Goal: Information Seeking & Learning: Check status

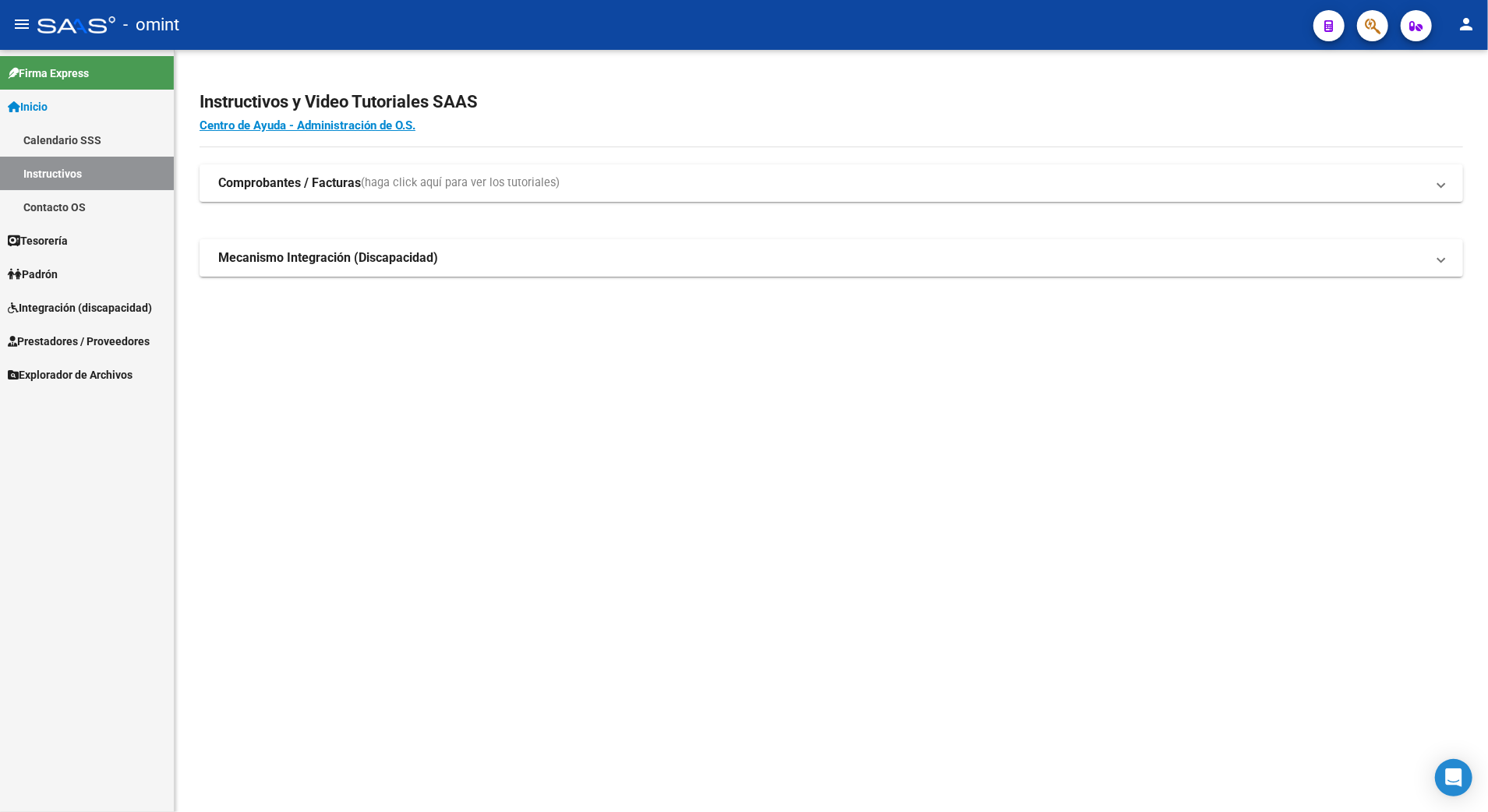
click at [40, 234] on span "Tesorería" at bounding box center [37, 241] width 60 height 17
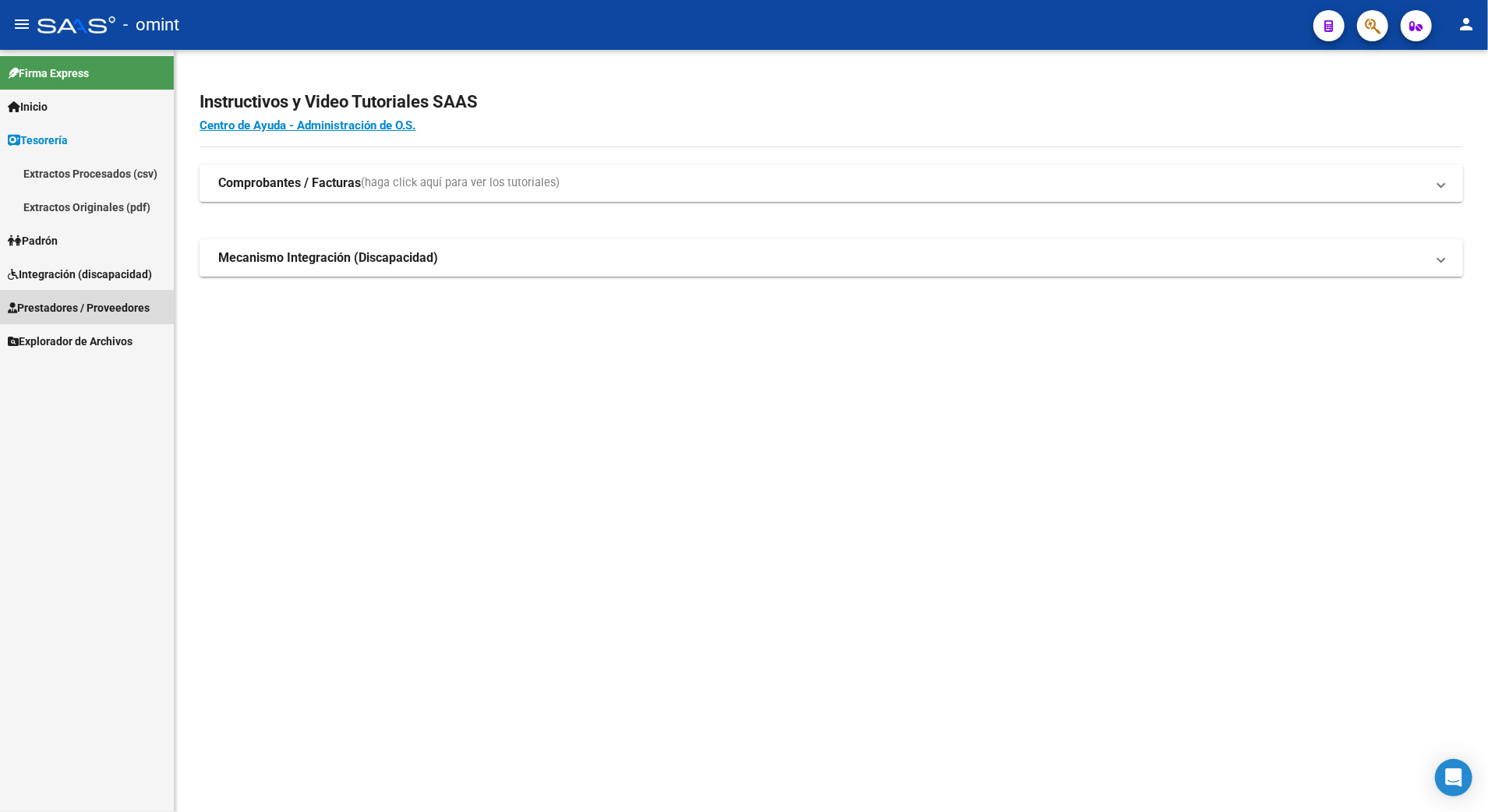
click at [60, 301] on span "Prestadores / Proveedores" at bounding box center [79, 308] width 142 height 17
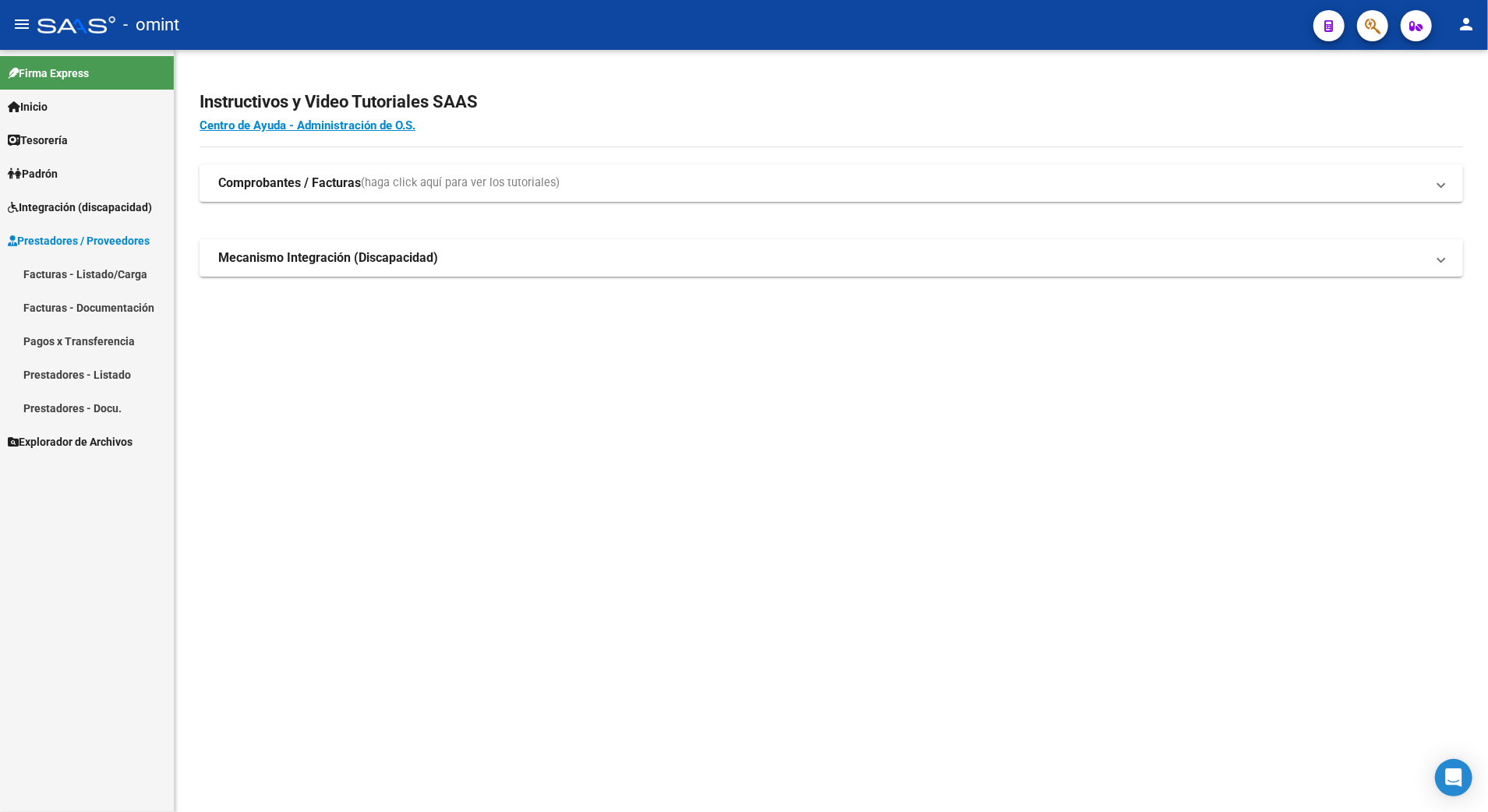
click at [51, 140] on span "Tesorería" at bounding box center [37, 140] width 60 height 17
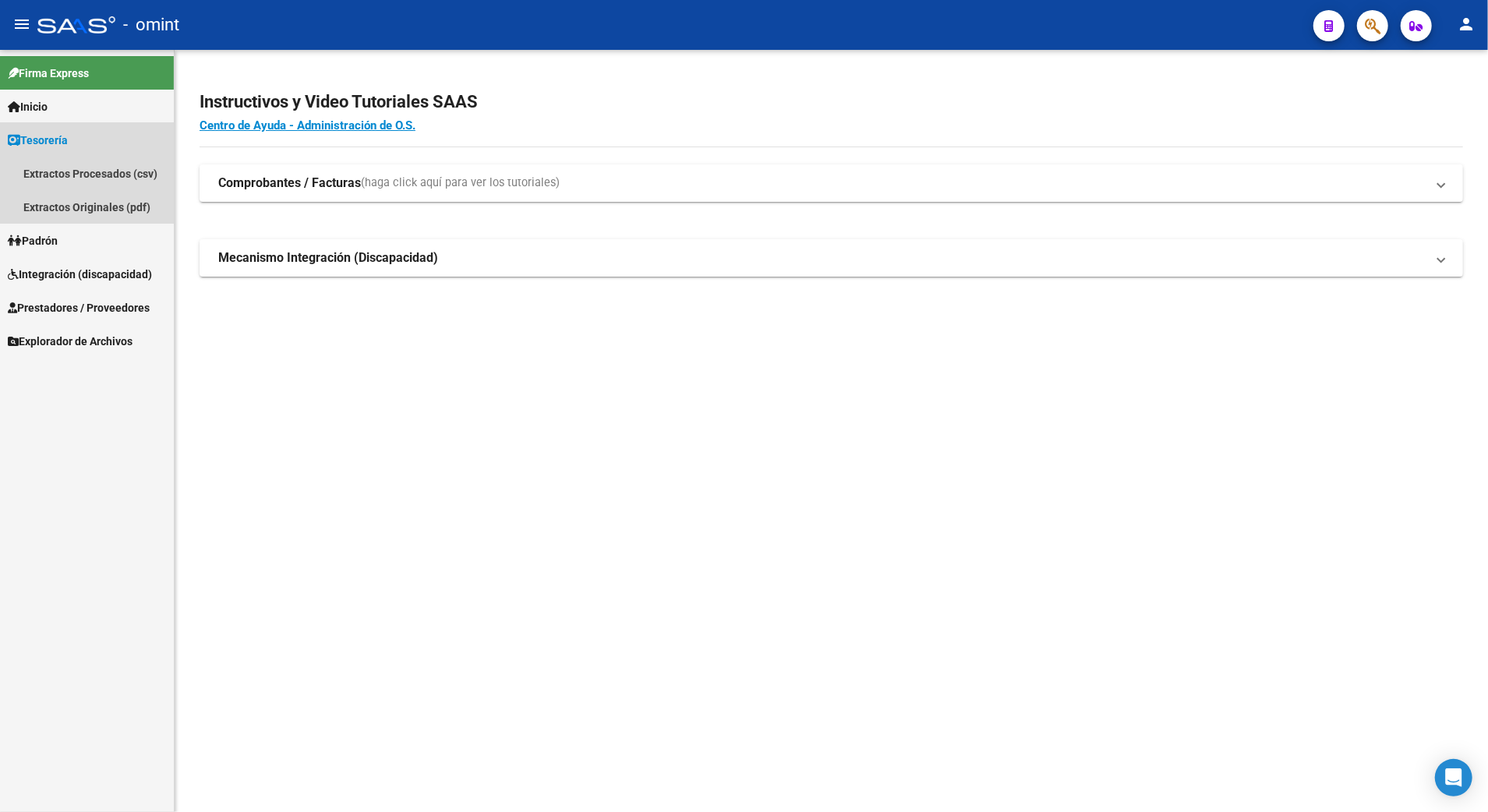
click at [60, 126] on link "Tesorería" at bounding box center [87, 139] width 174 height 34
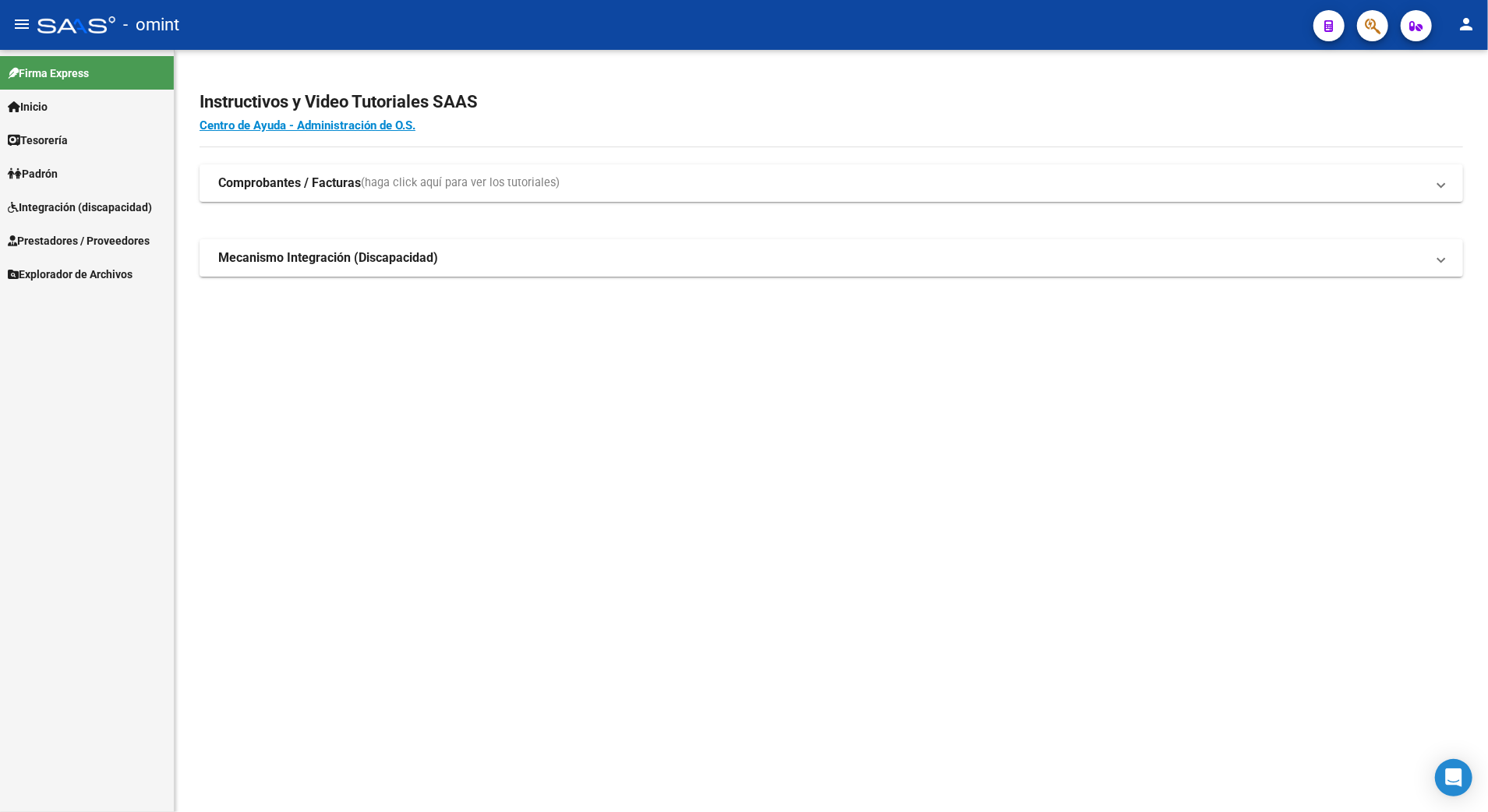
click at [55, 175] on span "Padrón" at bounding box center [33, 174] width 50 height 17
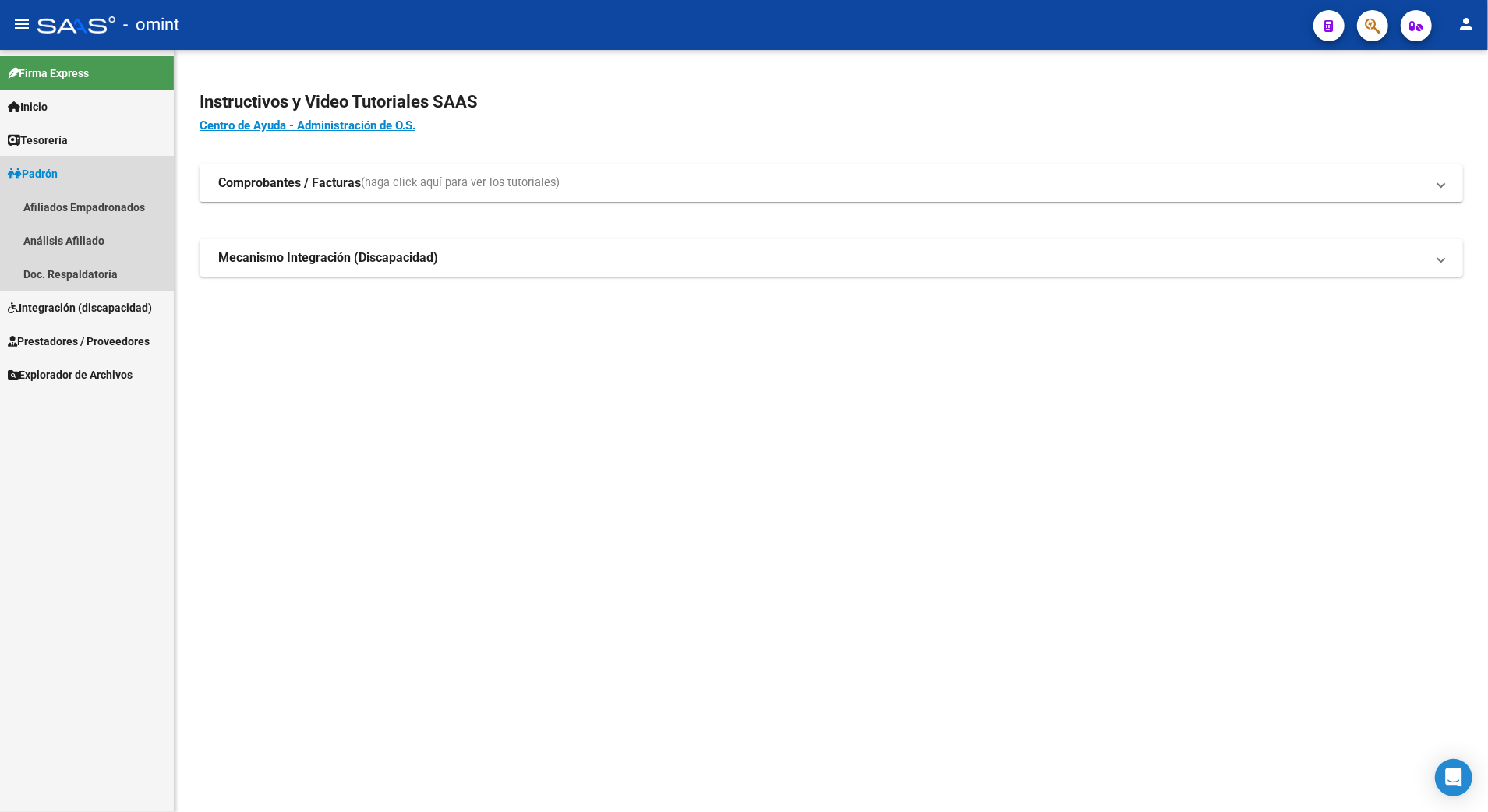
click at [55, 175] on span "Padrón" at bounding box center [33, 174] width 50 height 17
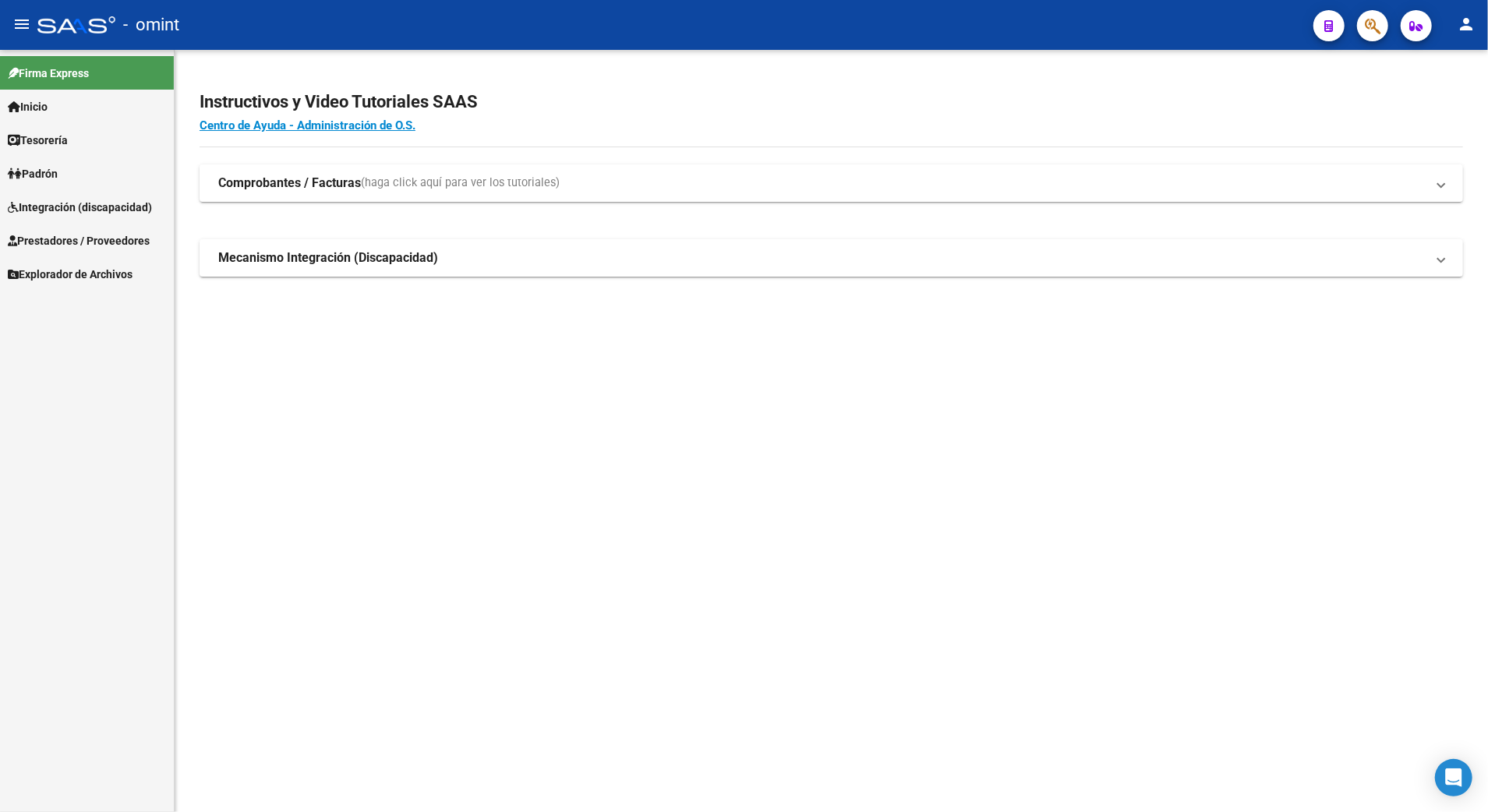
click at [53, 199] on span "Integración (discapacidad)" at bounding box center [80, 208] width 144 height 17
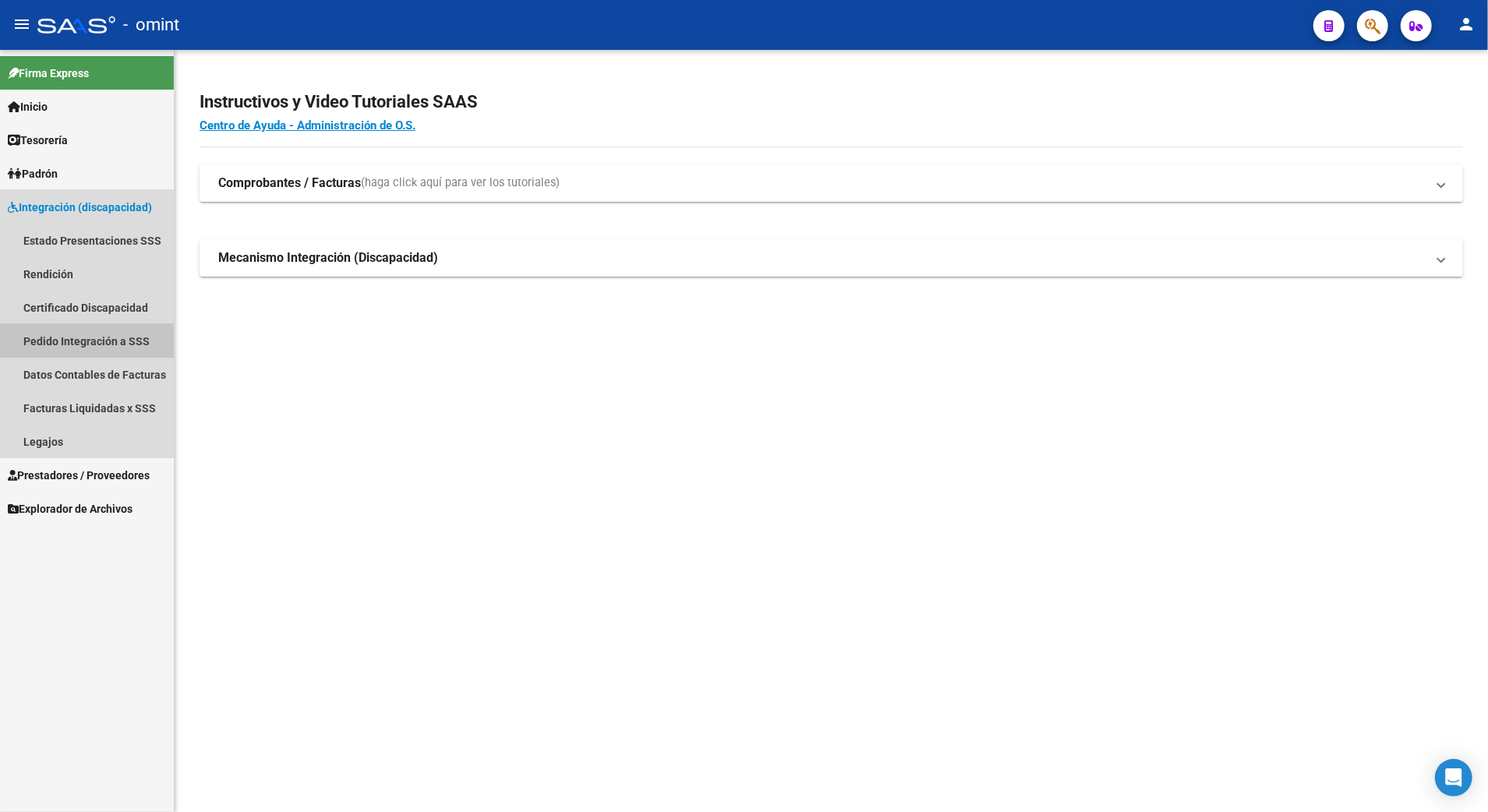
click at [76, 344] on link "Pedido Integración a SSS" at bounding box center [87, 340] width 174 height 34
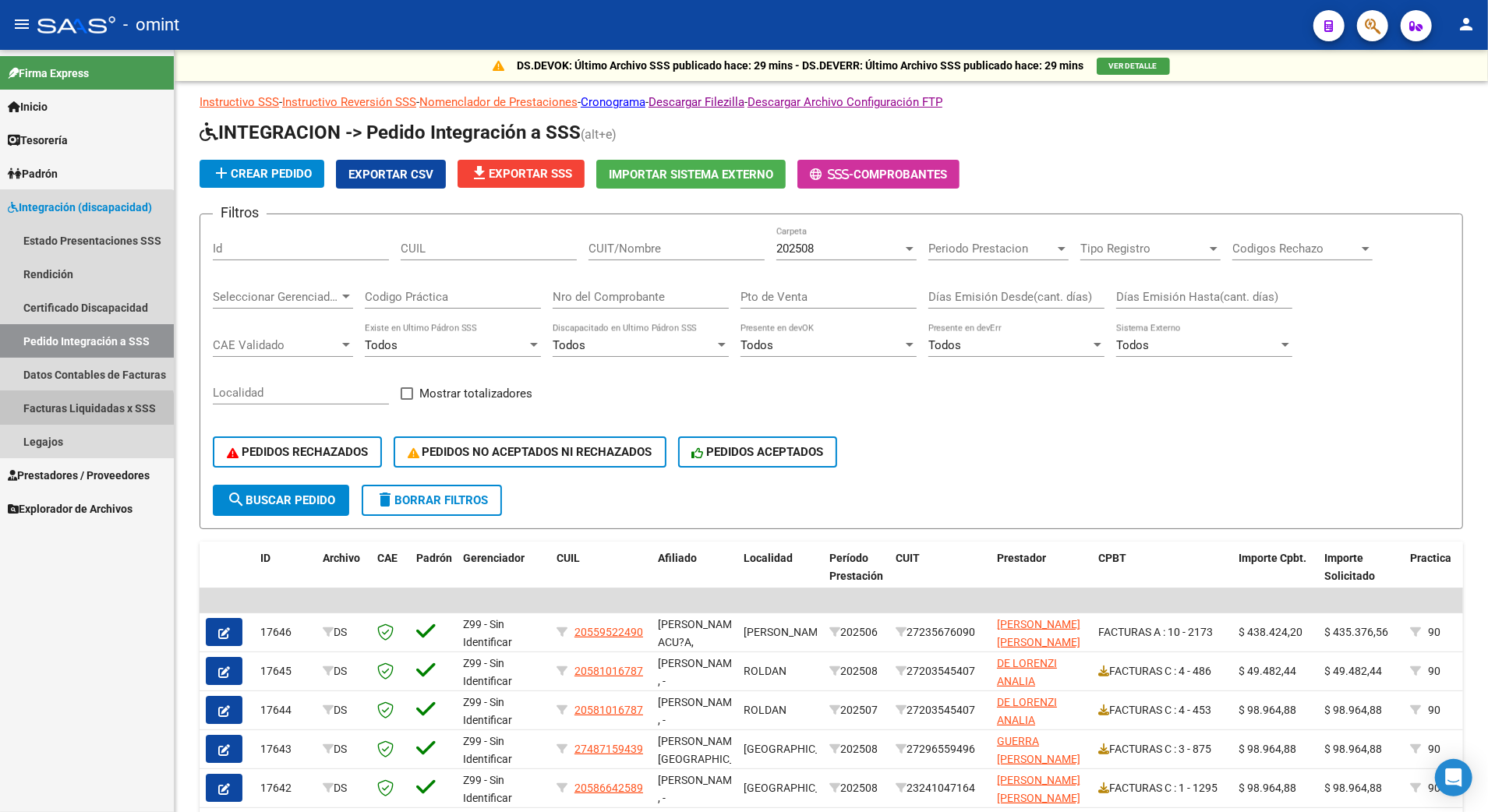
click at [76, 414] on link "Facturas Liquidadas x SSS" at bounding box center [87, 407] width 174 height 34
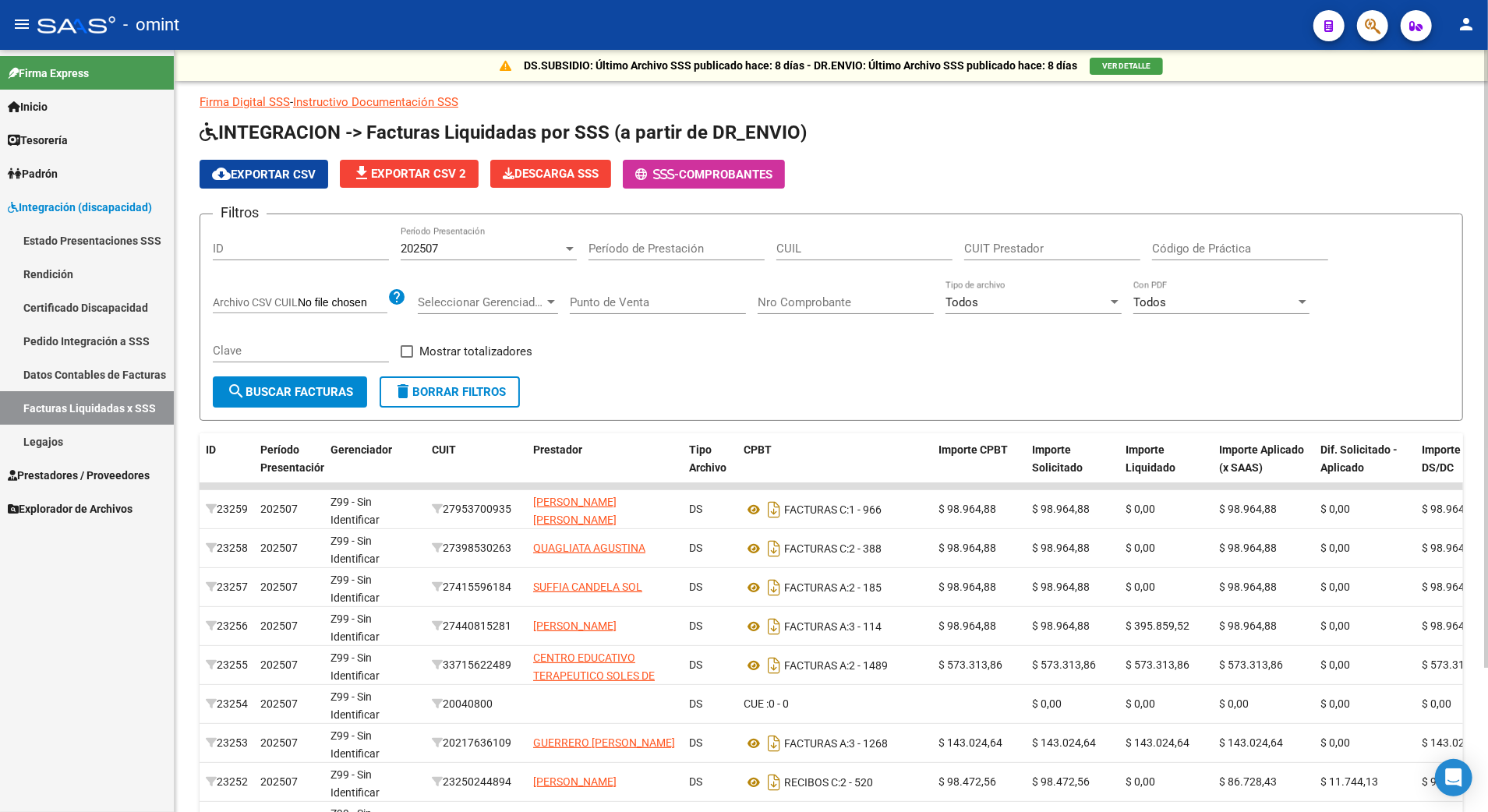
click at [798, 246] on input "CUIL" at bounding box center [864, 248] width 176 height 14
click at [562, 251] on div "202507" at bounding box center [482, 248] width 162 height 14
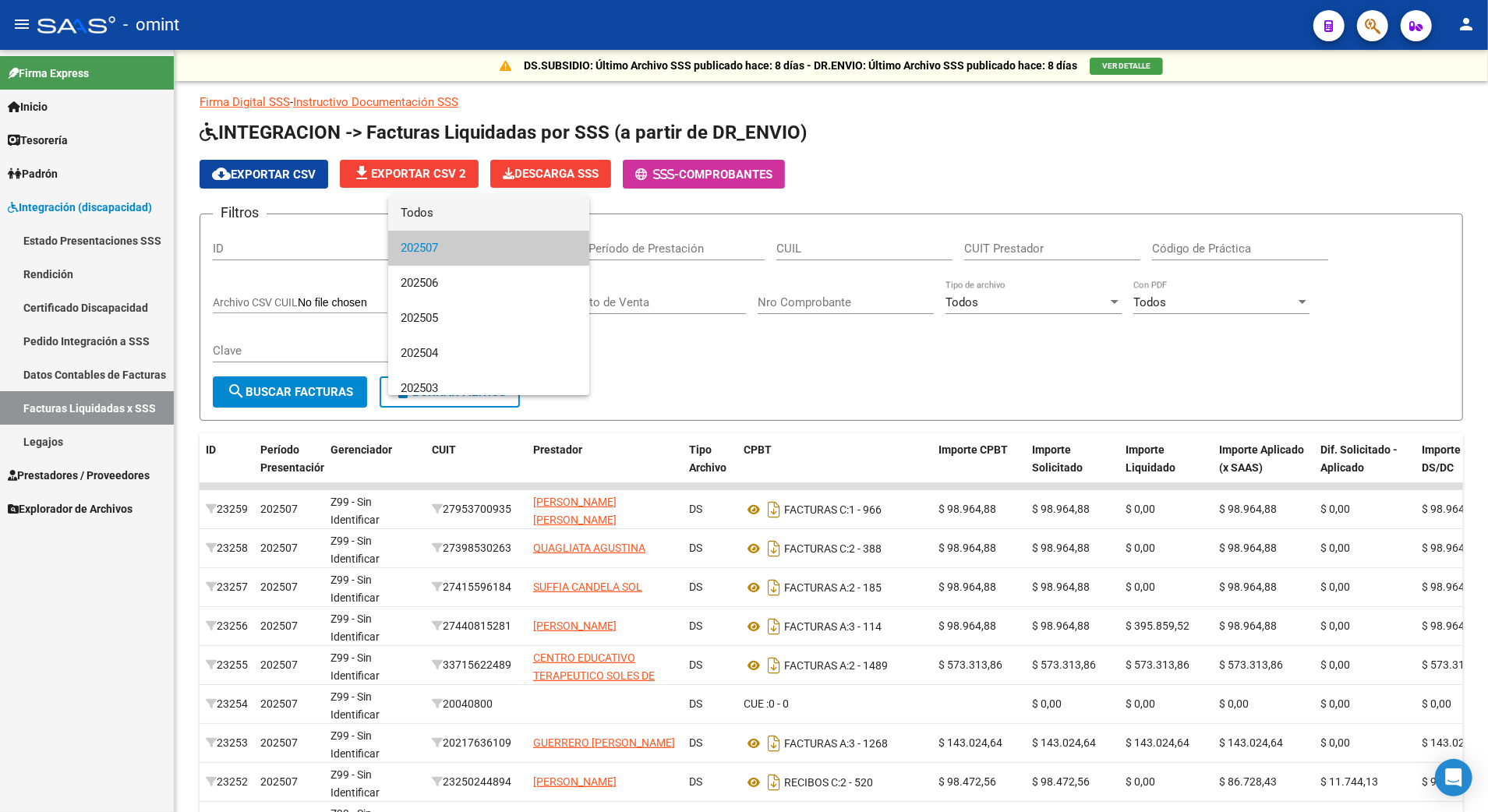
click at [428, 213] on span "Todos" at bounding box center [488, 213] width 176 height 35
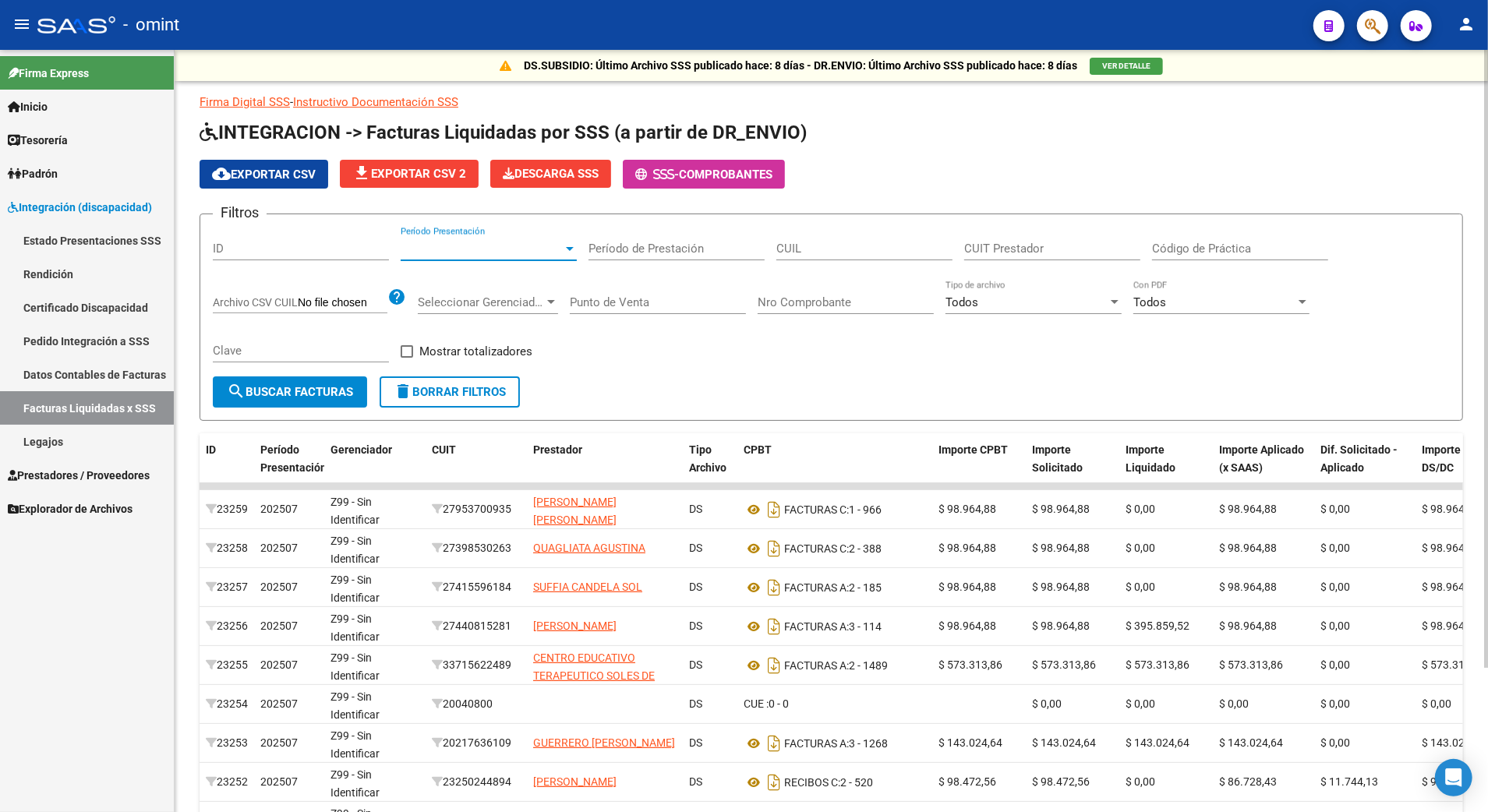
click at [817, 238] on div "CUIL" at bounding box center [864, 243] width 176 height 34
type input "20-59294815-0"
click at [279, 398] on span "search Buscar Facturas" at bounding box center [289, 392] width 126 height 14
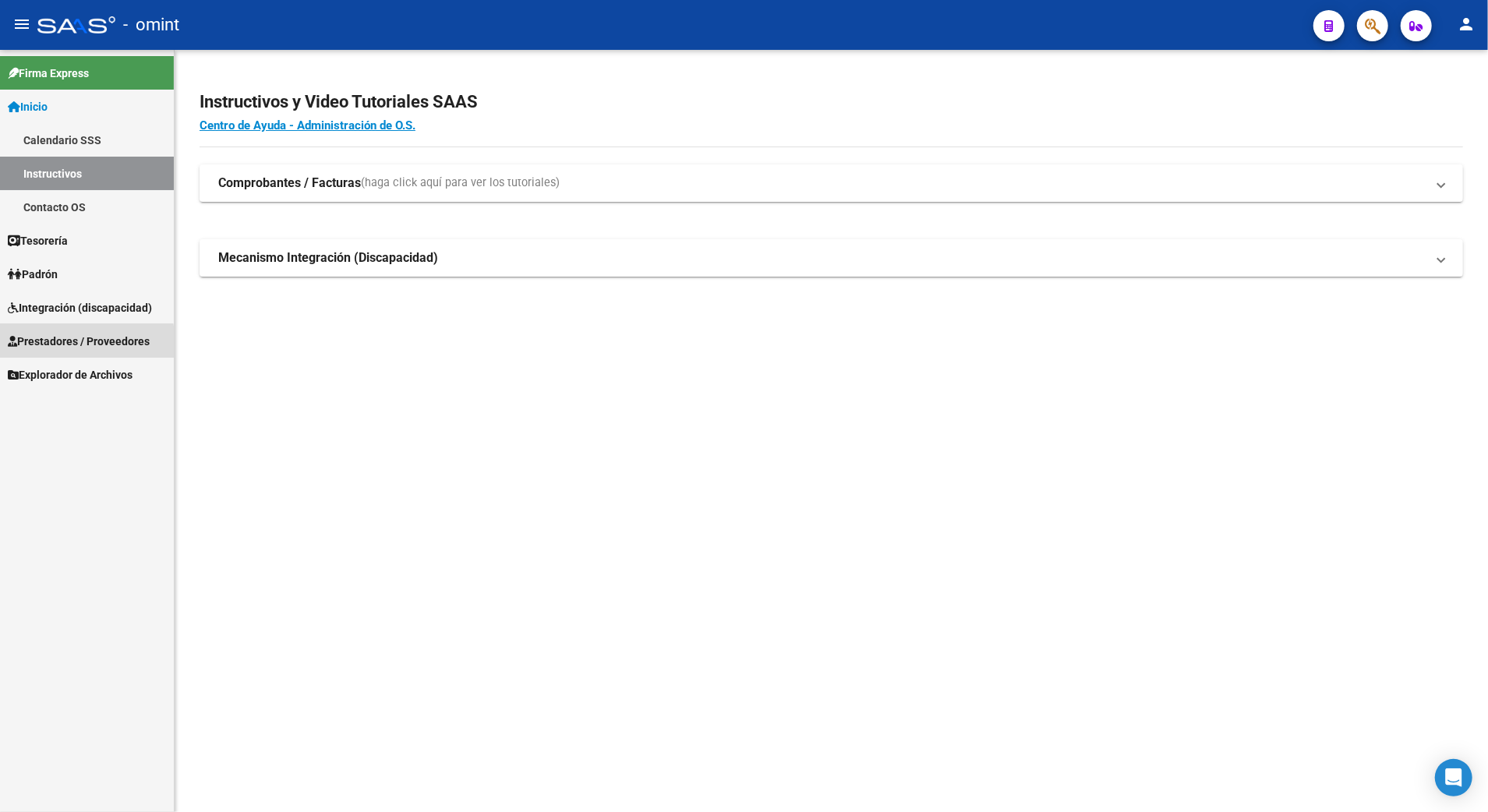
click at [60, 344] on span "Prestadores / Proveedores" at bounding box center [79, 341] width 142 height 17
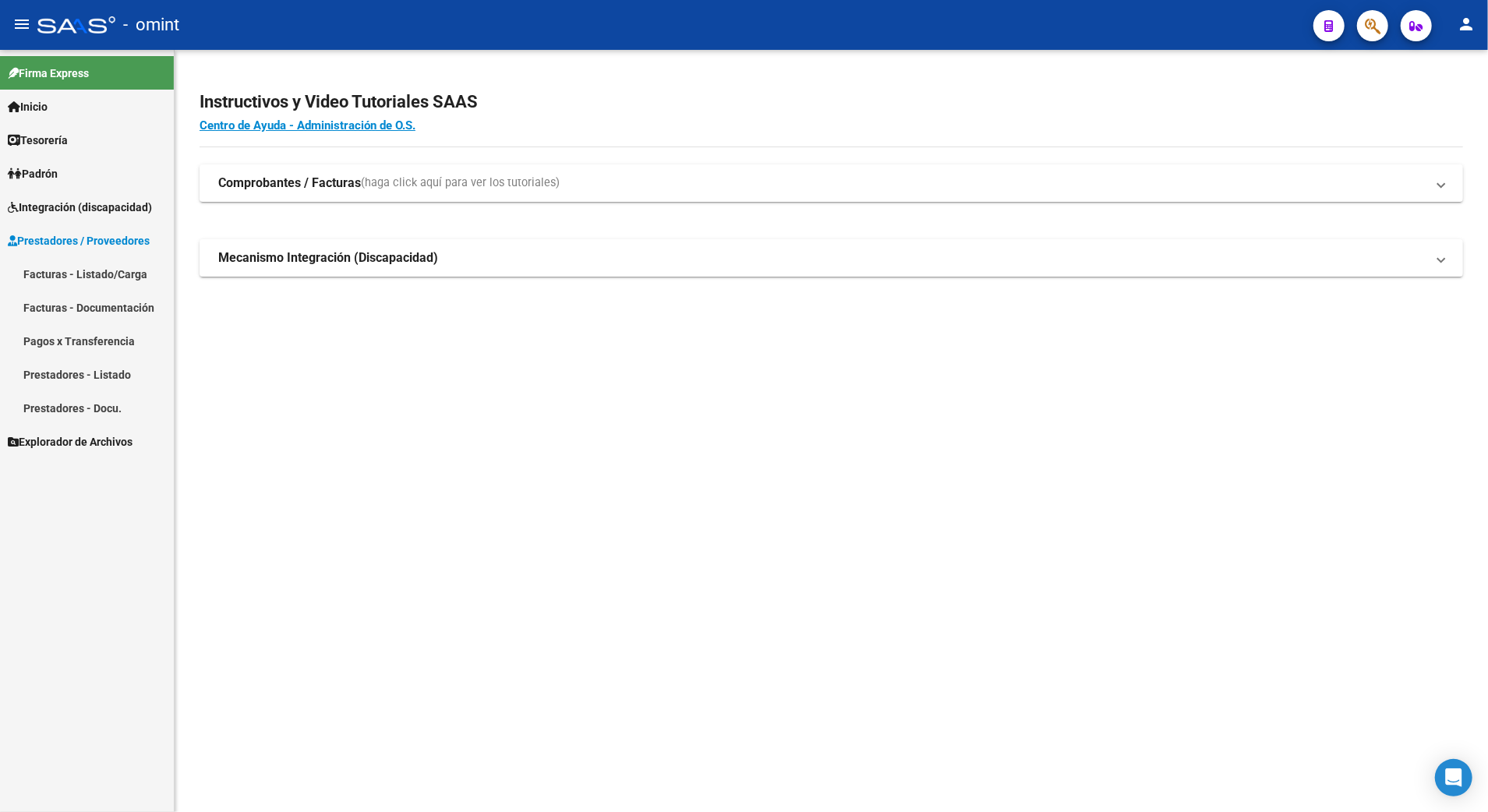
click at [51, 233] on span "Prestadores / Proveedores" at bounding box center [79, 241] width 142 height 17
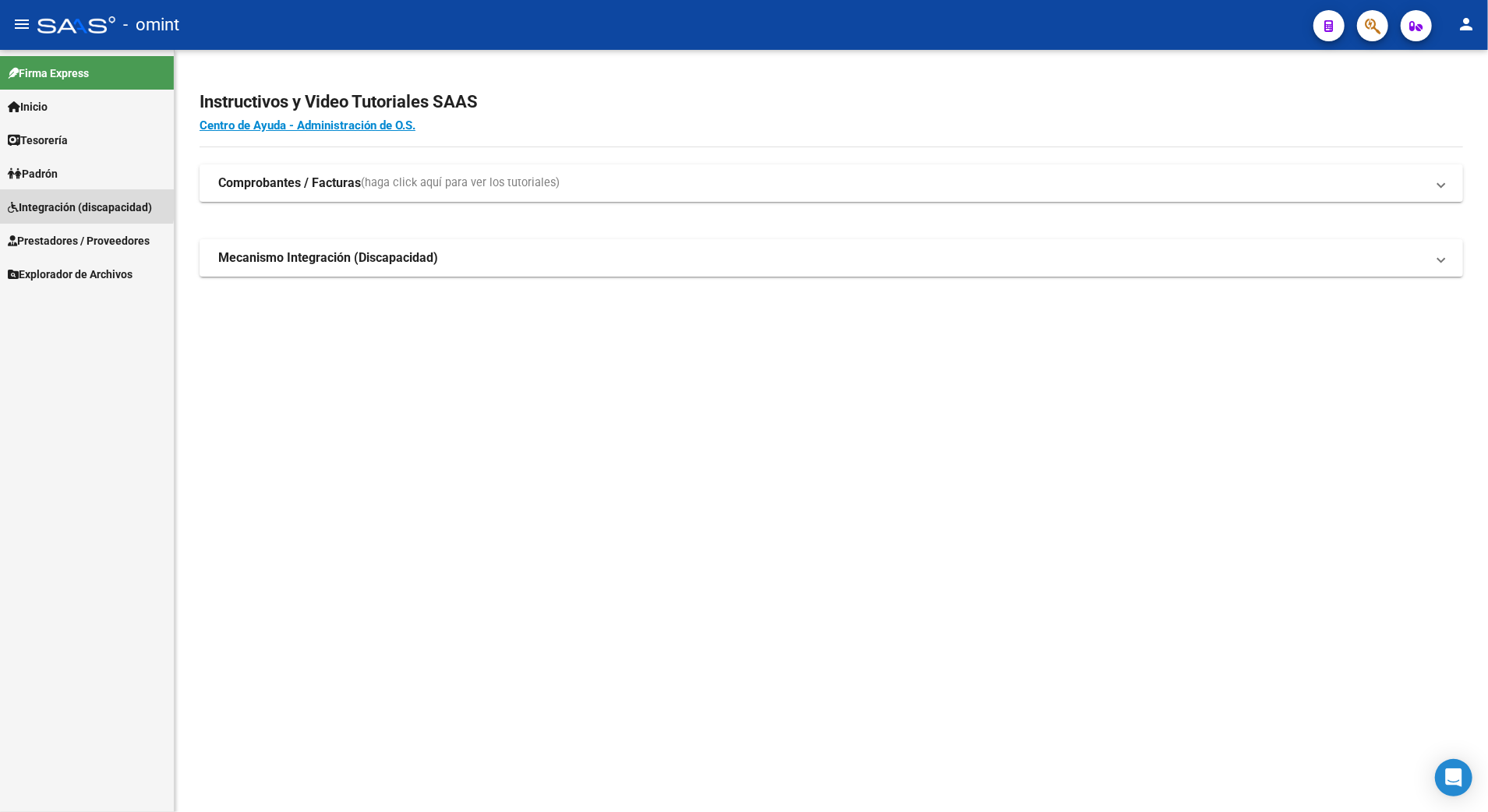
click at [51, 201] on span "Integración (discapacidad)" at bounding box center [80, 208] width 144 height 17
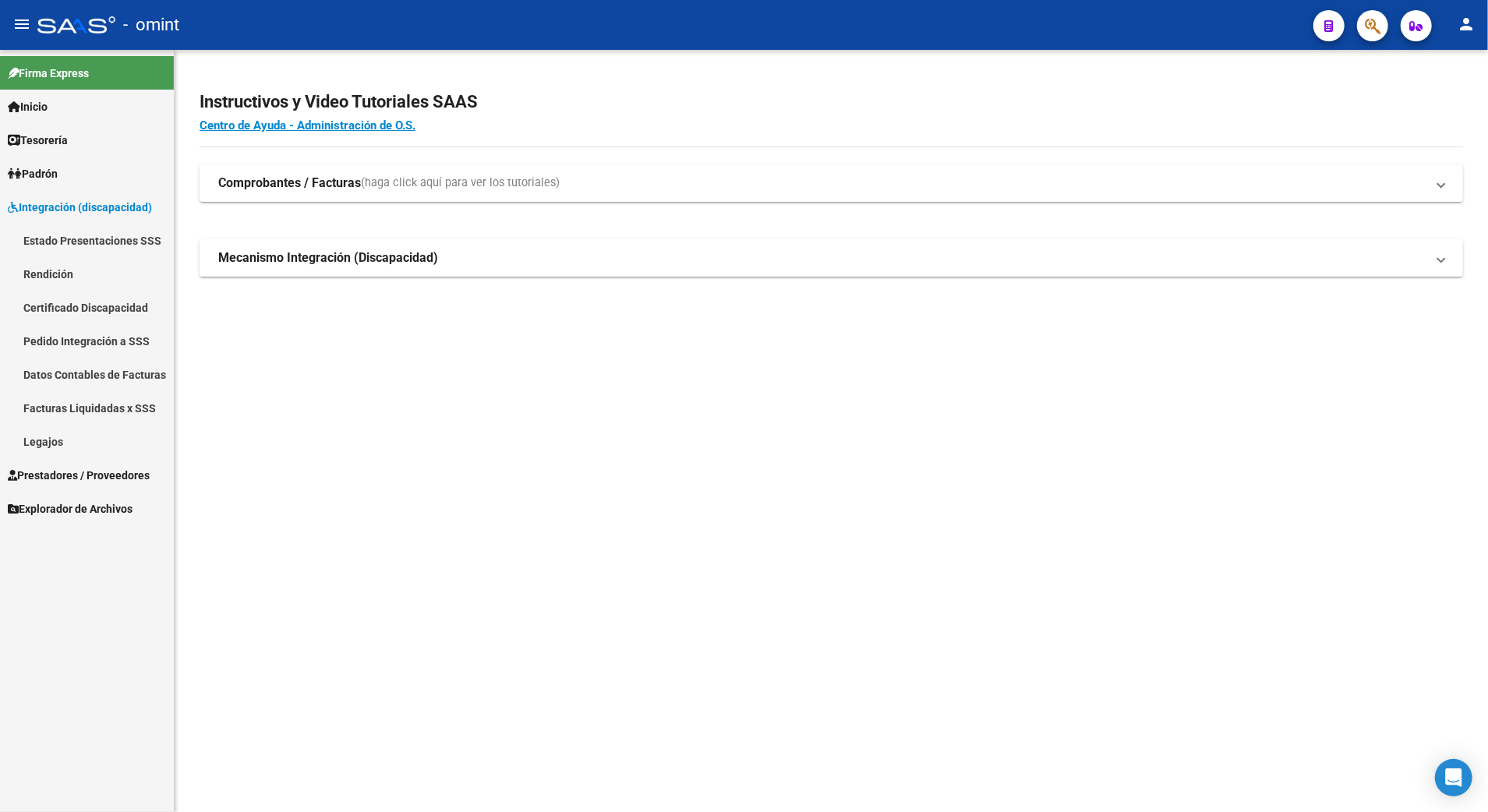
click at [54, 441] on link "Legajos" at bounding box center [87, 441] width 174 height 34
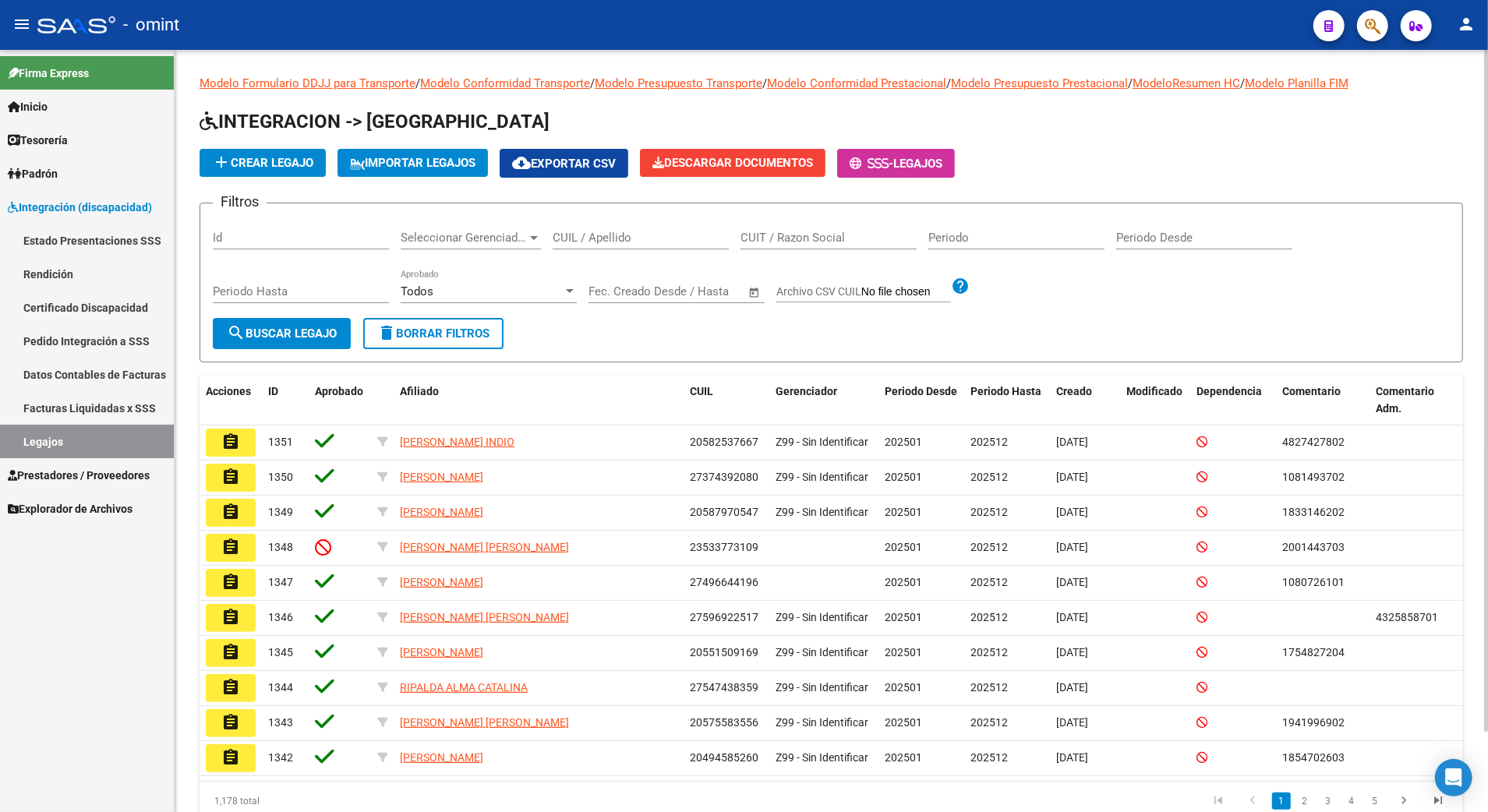
click at [592, 234] on input "CUIL / Apellido" at bounding box center [640, 237] width 176 height 14
type input "20592948150"
click at [270, 334] on span "search Buscar Legajo" at bounding box center [282, 333] width 110 height 14
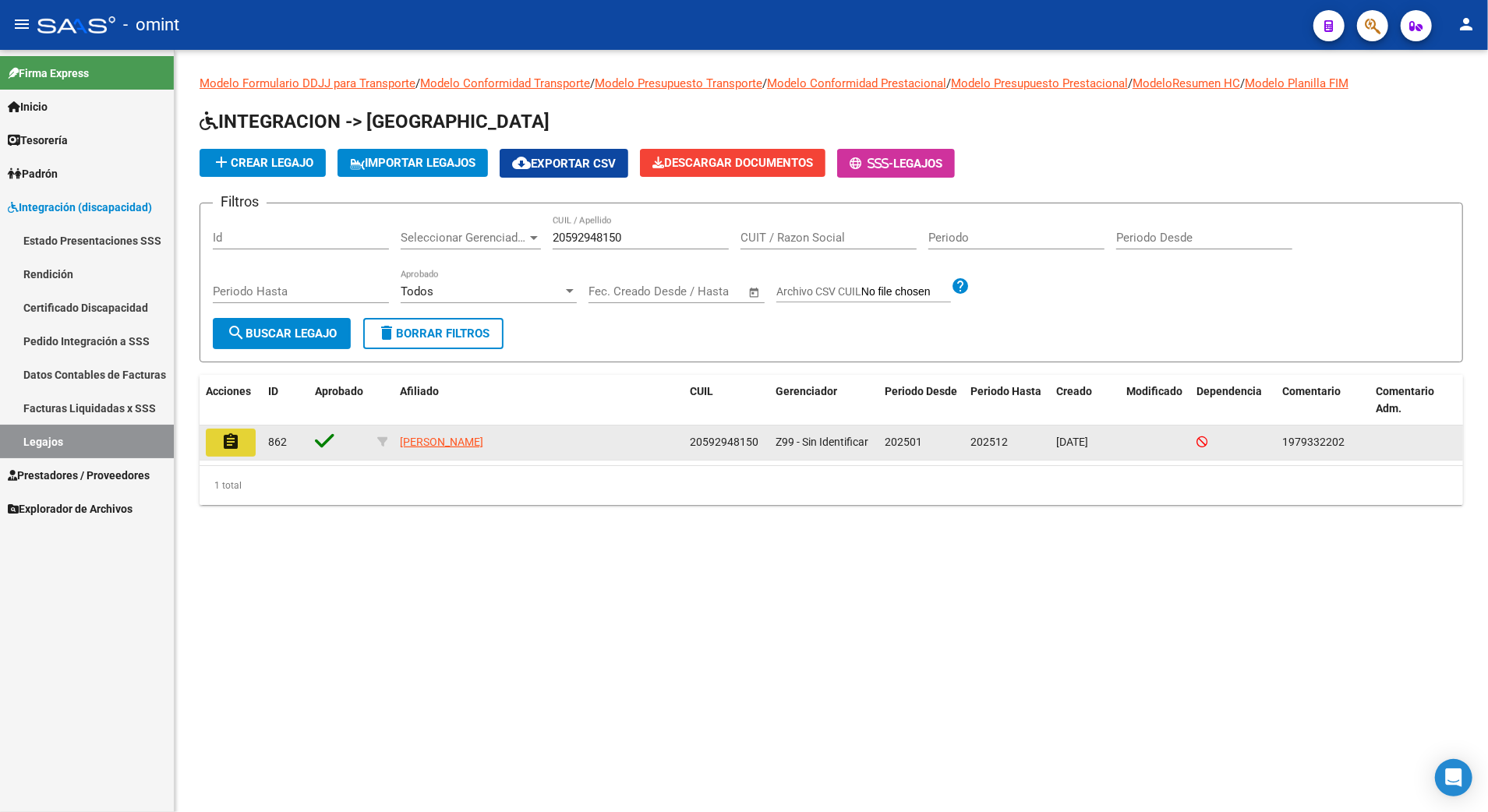
click at [238, 438] on mat-icon "assignment" at bounding box center [230, 441] width 18 height 18
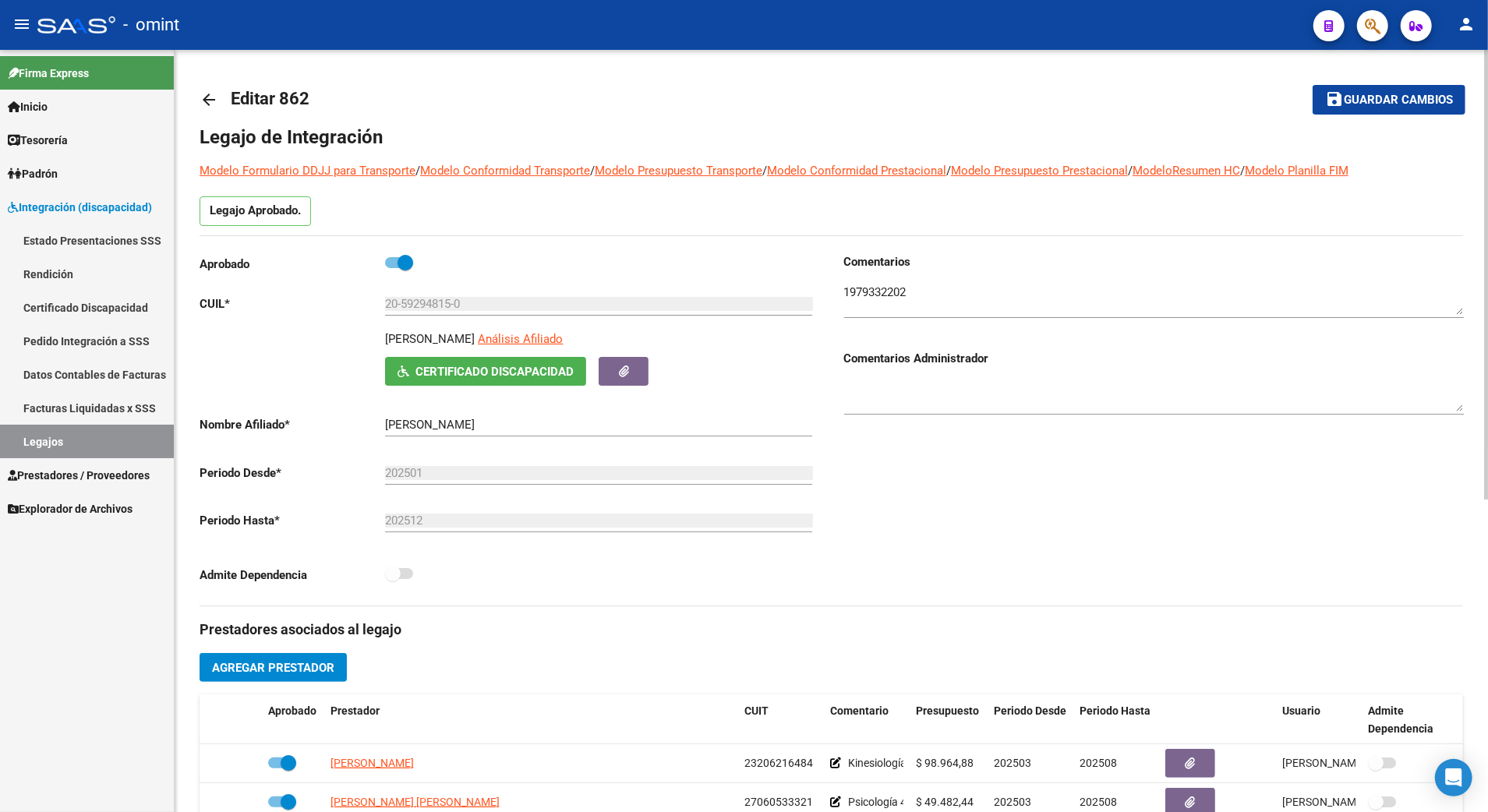
scroll to position [311, 0]
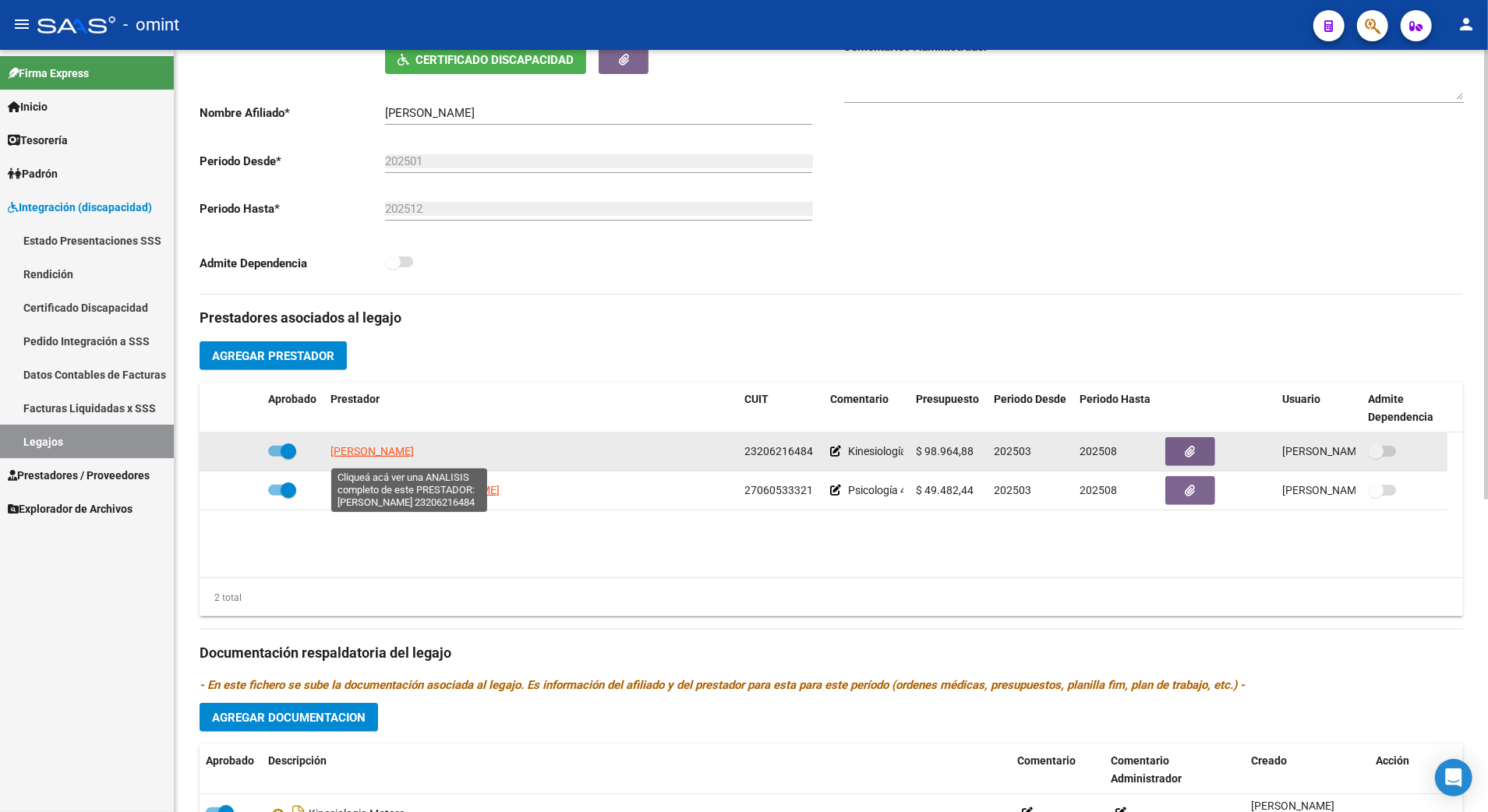
click at [414, 453] on span "[PERSON_NAME]" at bounding box center [372, 451] width 84 height 12
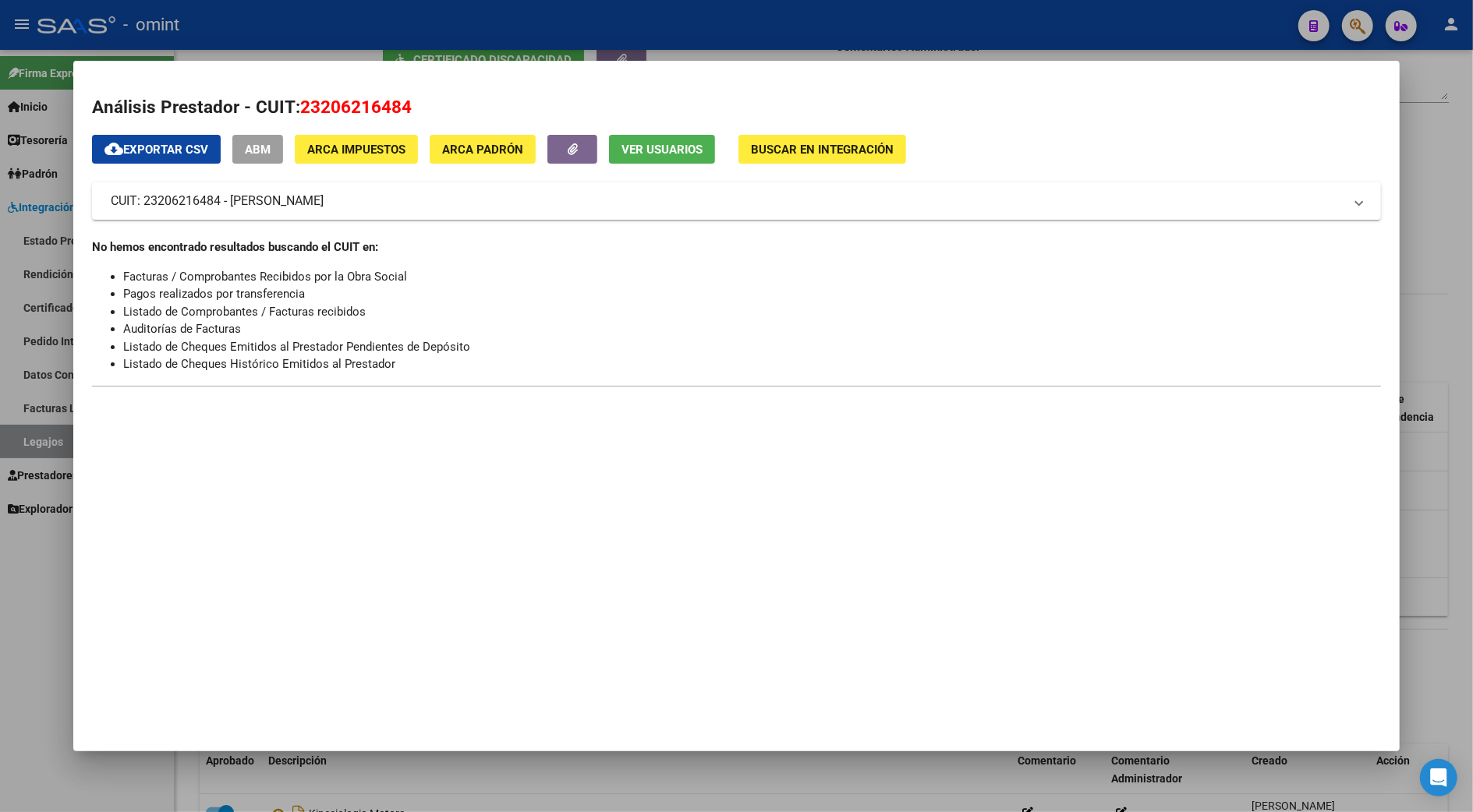
click at [1445, 121] on div at bounding box center [736, 406] width 1473 height 812
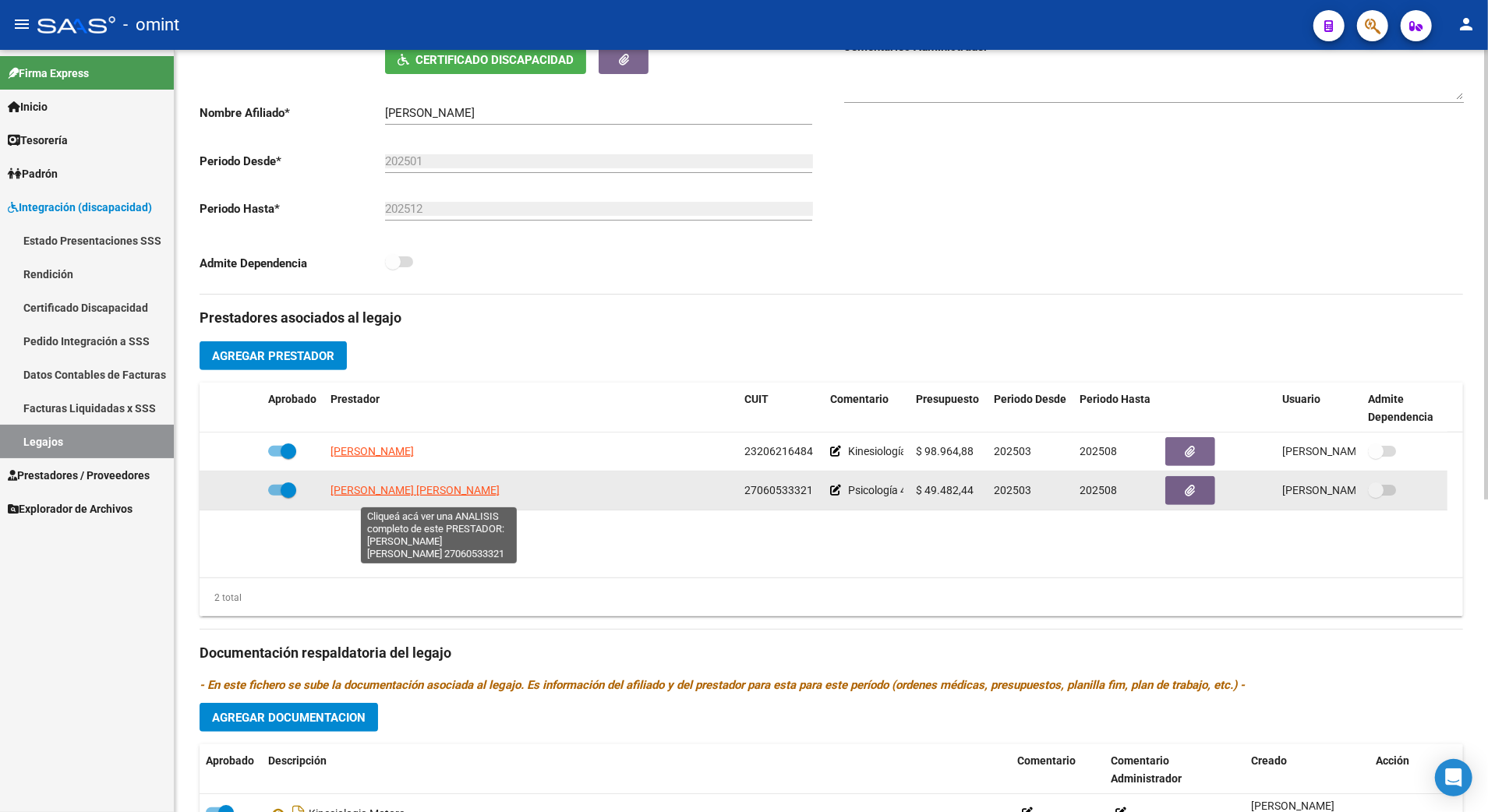
click at [429, 494] on span "[PERSON_NAME] [PERSON_NAME]" at bounding box center [415, 490] width 169 height 12
type textarea "27060533321"
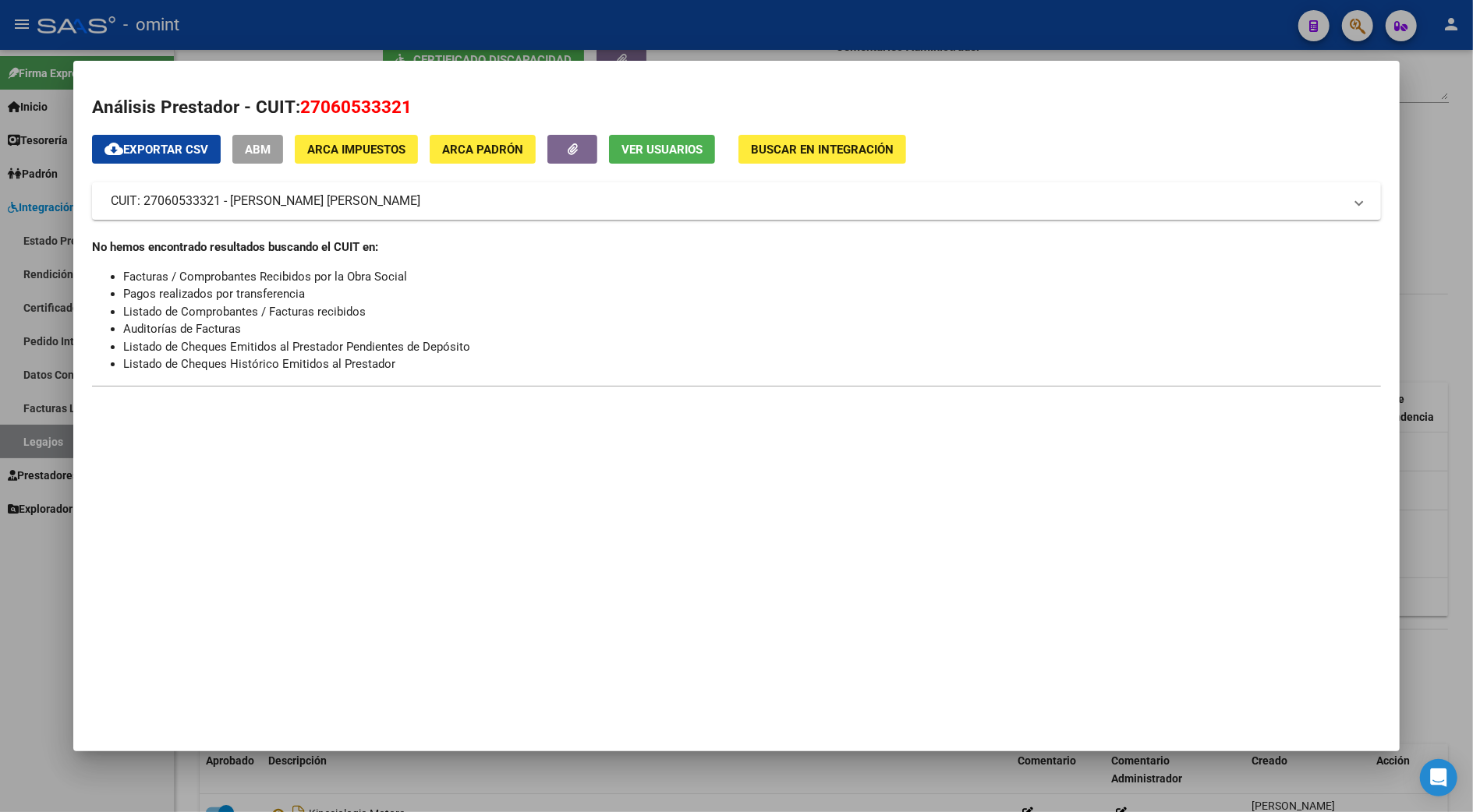
click at [1417, 196] on div at bounding box center [736, 406] width 1473 height 812
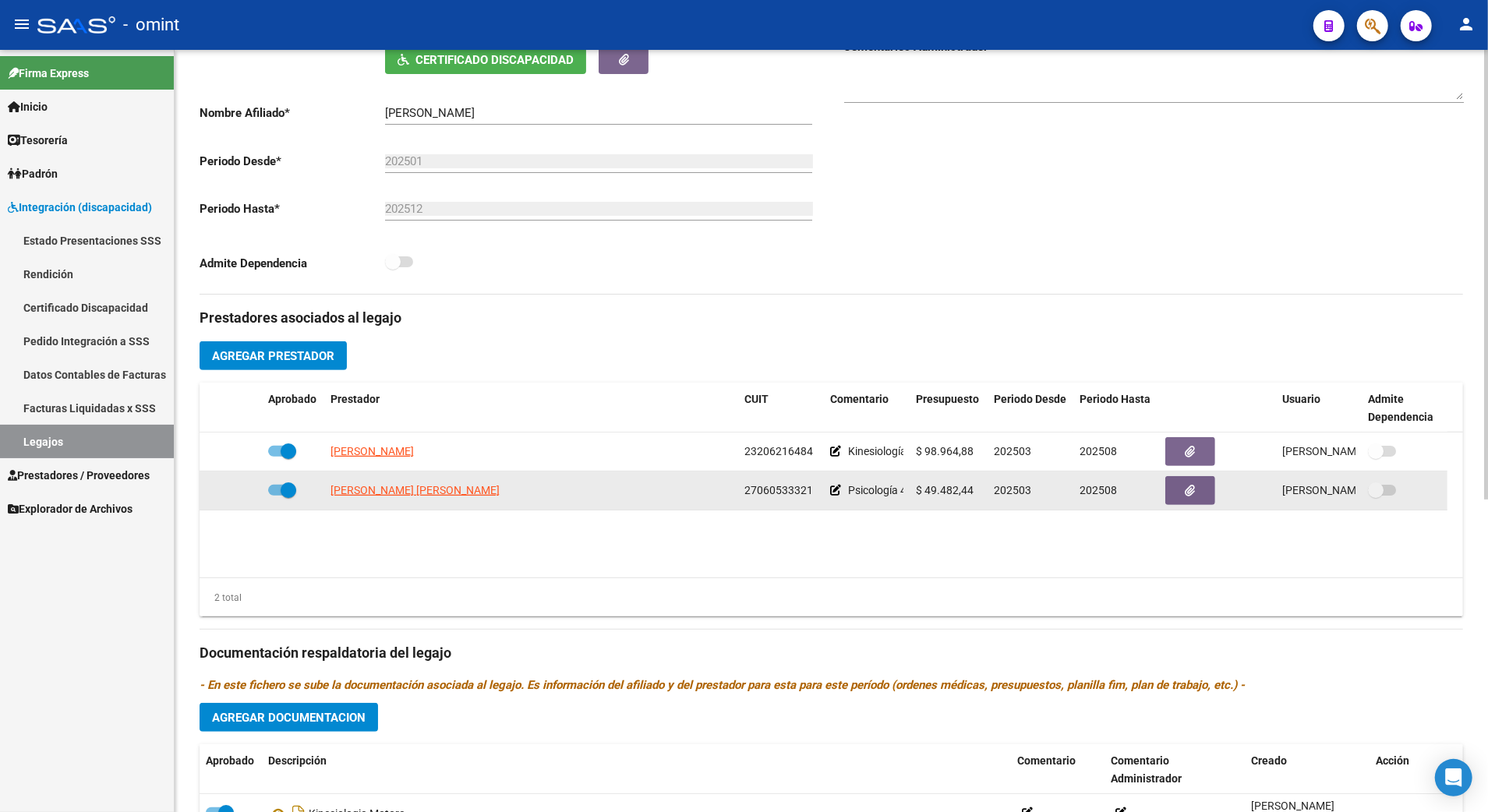
scroll to position [0, 0]
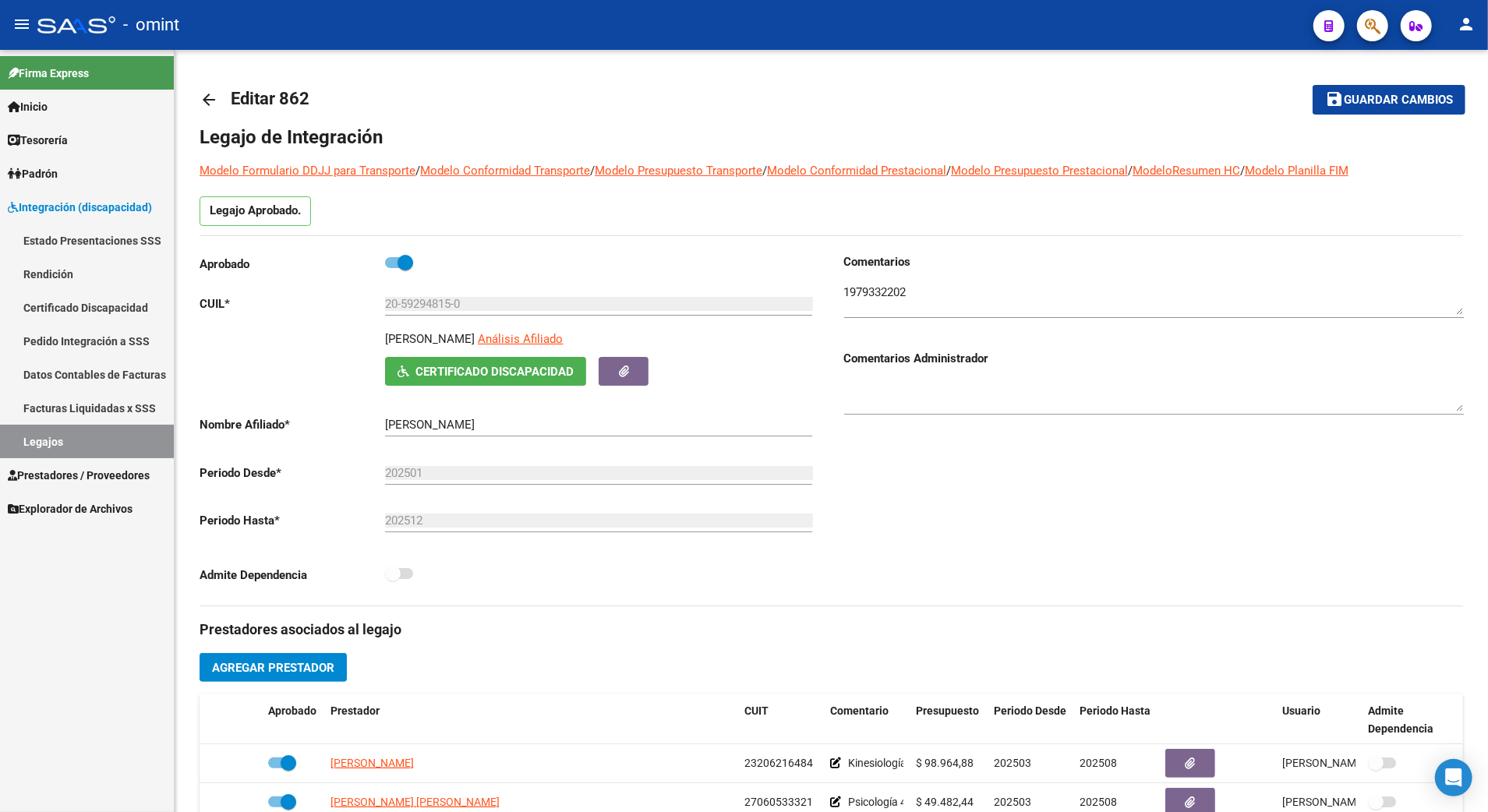
click at [60, 433] on link "Legajos" at bounding box center [87, 441] width 174 height 34
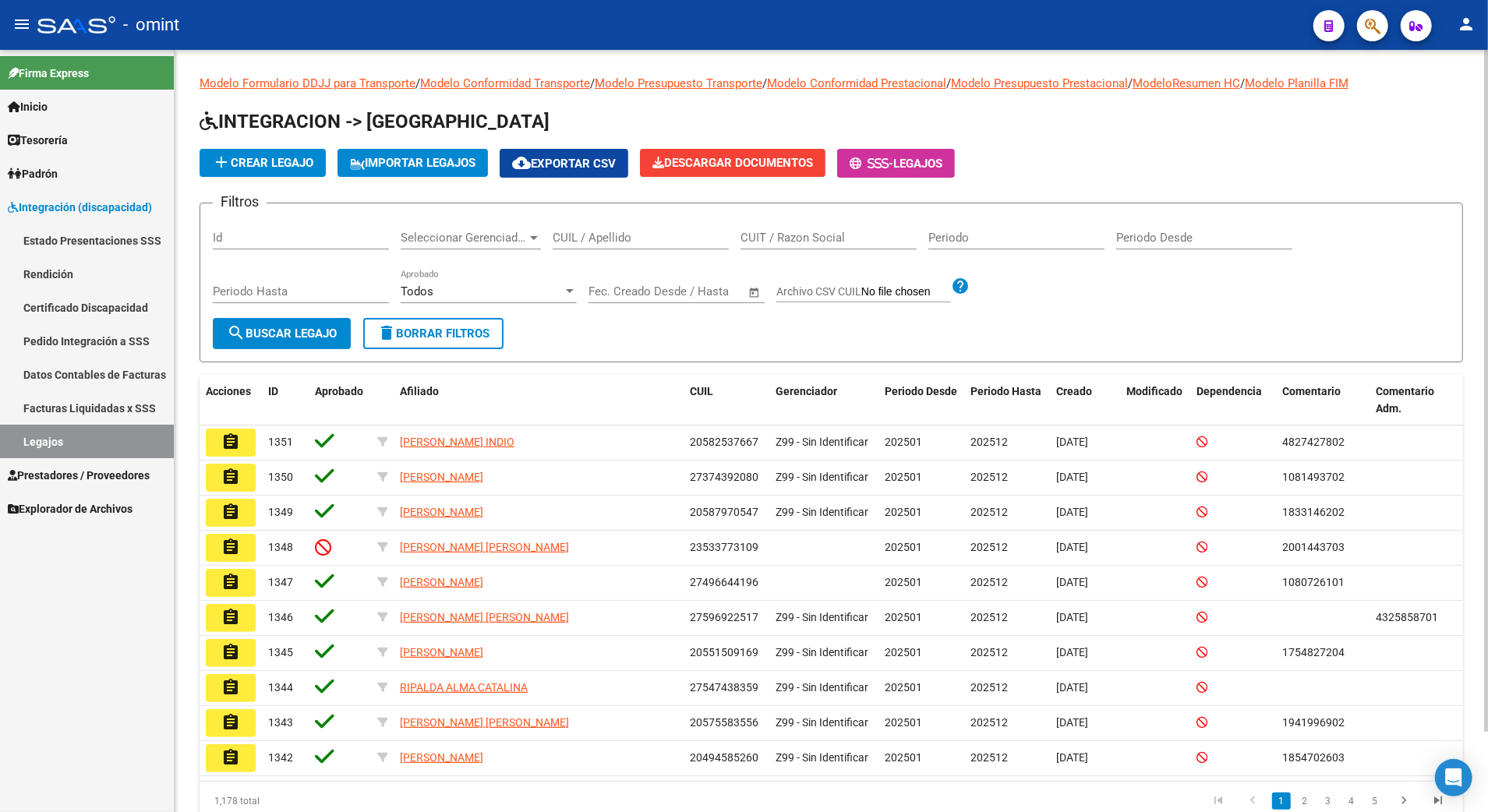
click at [656, 233] on input "CUIL / Apellido" at bounding box center [640, 237] width 176 height 14
paste input "52101717"
click at [618, 233] on input "52101717" at bounding box center [640, 237] width 176 height 14
click at [552, 235] on app-drop-down-list "Seleccionar Gerenciador Seleccionar Gerenciador" at bounding box center [477, 240] width 152 height 48
drag, startPoint x: 618, startPoint y: 241, endPoint x: 533, endPoint y: 234, distance: 85.3
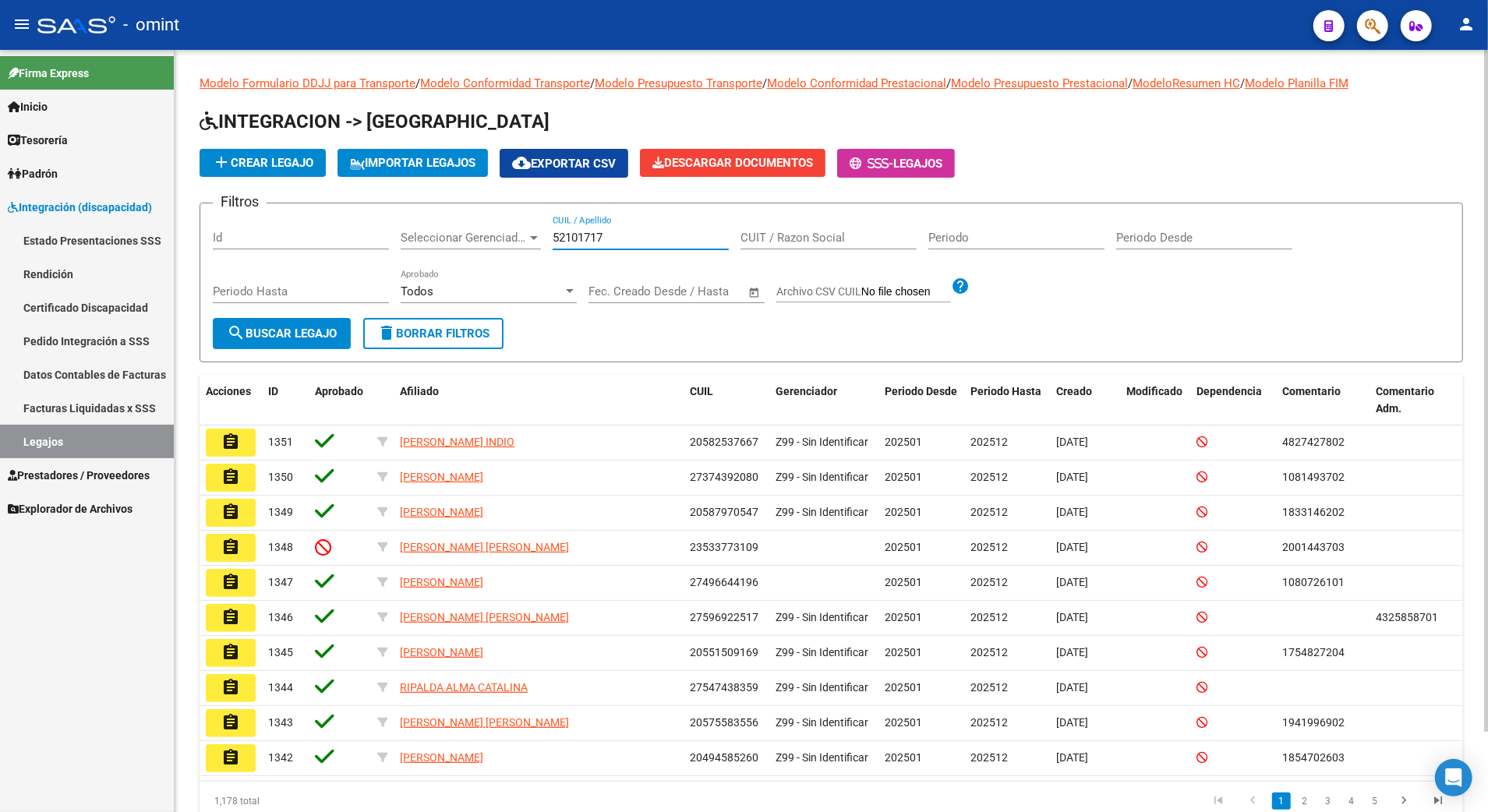
click at [533, 234] on div "Filtros Id Seleccionar Gerenciador Seleccionar Gerenciador 52101717 CUIL / Apel…" at bounding box center [831, 267] width 1237 height 102
click at [550, 237] on app-drop-down-list "Seleccionar Gerenciador Seleccionar Gerenciador" at bounding box center [477, 240] width 152 height 48
click at [554, 235] on input "52101717" at bounding box center [640, 237] width 176 height 14
type input "20521017172"
click at [300, 329] on span "search Buscar Legajo" at bounding box center [282, 333] width 110 height 14
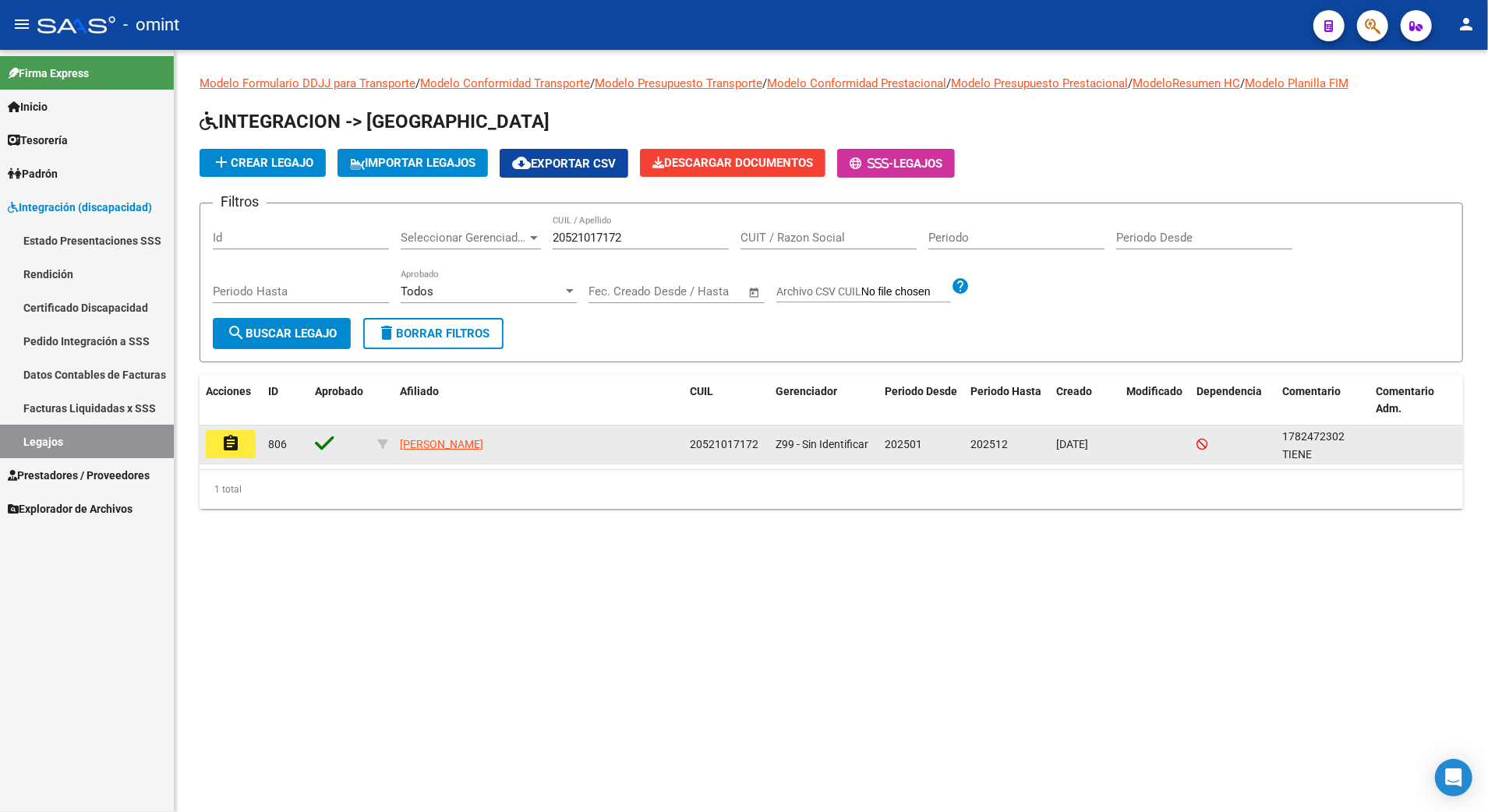
click at [234, 438] on mat-icon "assignment" at bounding box center [230, 443] width 18 height 18
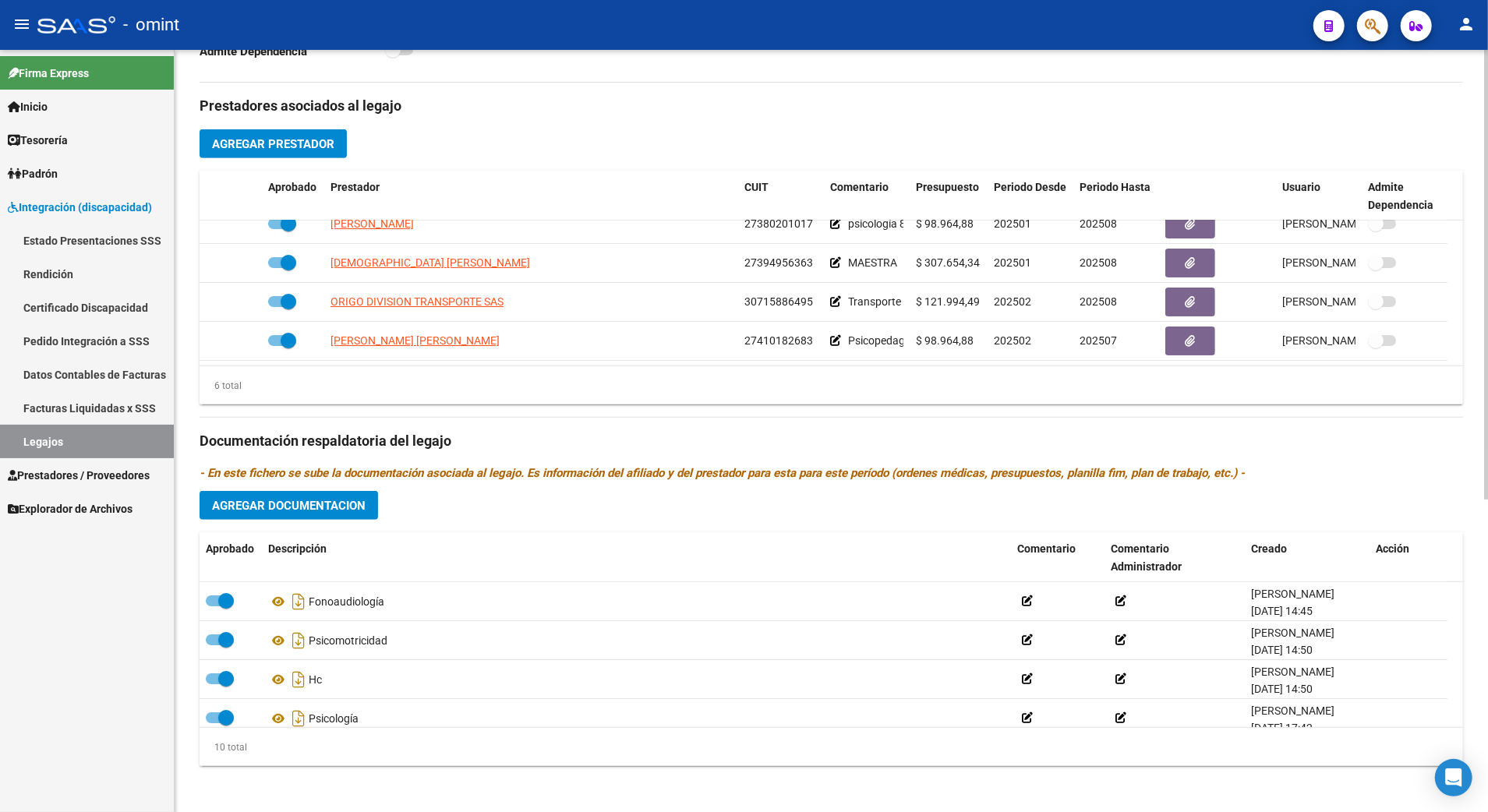
scroll to position [530, 0]
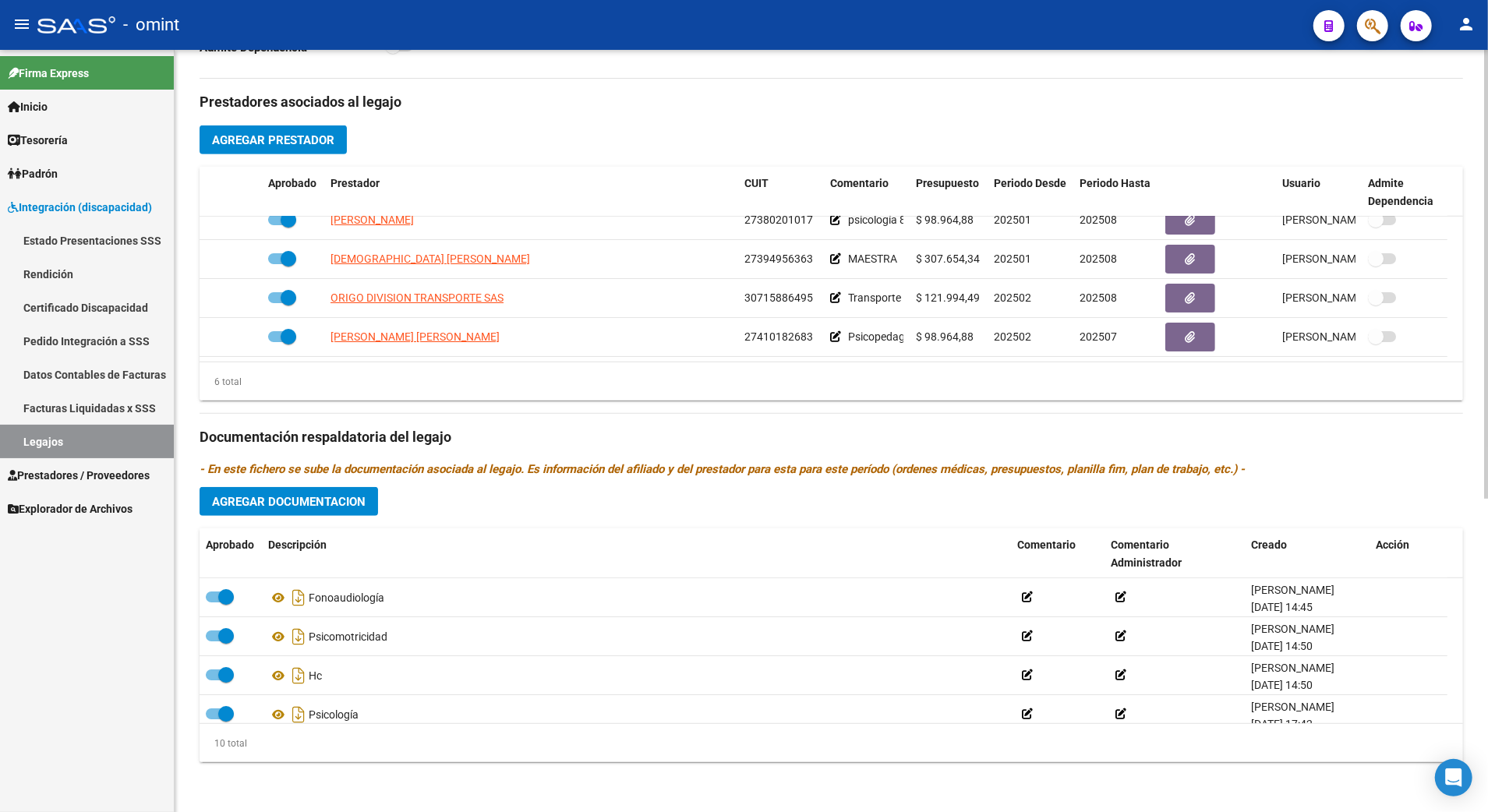
click at [1487, 606] on html "menu - omint person Firma Express Inicio Calendario SSS Instructivos Contacto O…" at bounding box center [744, 406] width 1488 height 812
click at [45, 94] on link "Inicio" at bounding box center [87, 106] width 174 height 34
